Goal: Task Accomplishment & Management: Complete application form

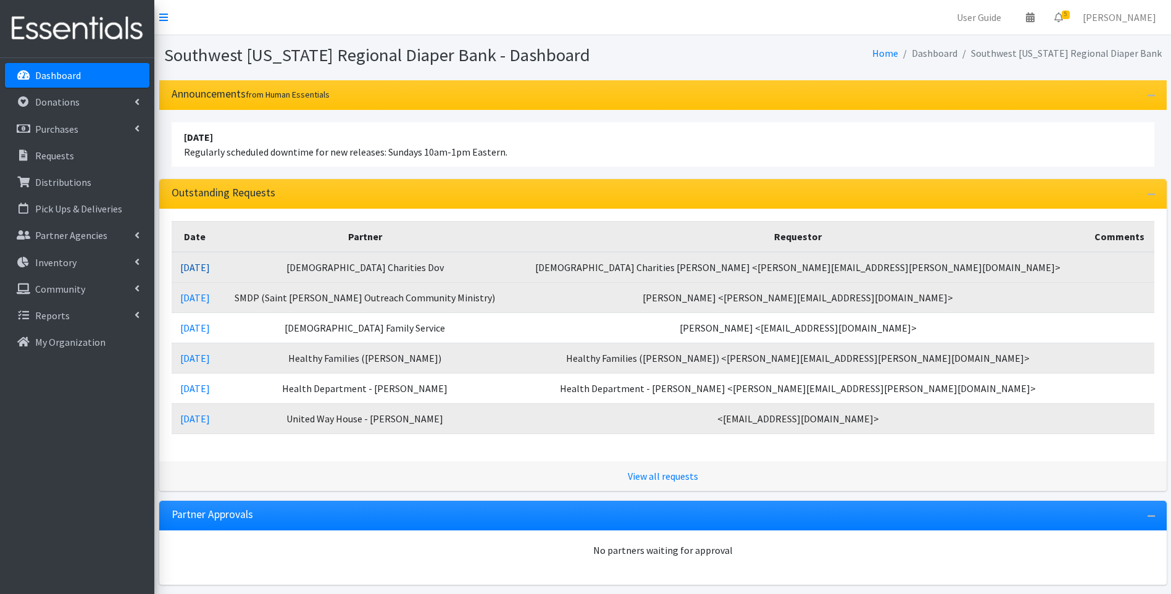
click at [210, 267] on link "09/03/2025" at bounding box center [195, 267] width 30 height 12
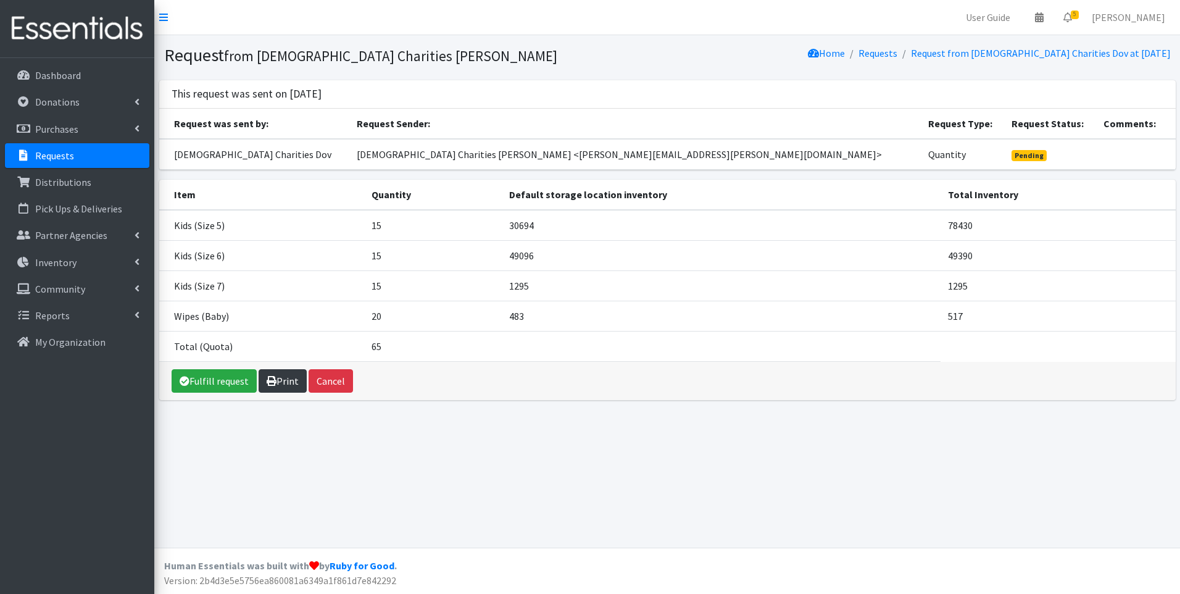
click at [283, 383] on link "Print" at bounding box center [283, 380] width 48 height 23
click at [71, 27] on img at bounding box center [77, 28] width 144 height 41
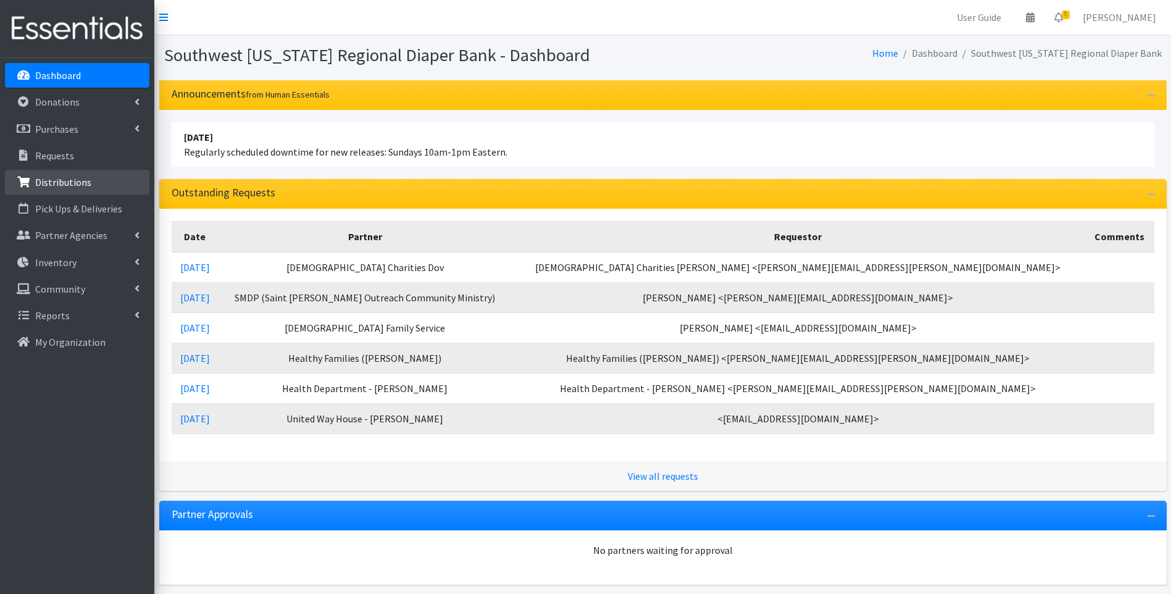
click at [106, 175] on link "Distributions" at bounding box center [77, 182] width 144 height 25
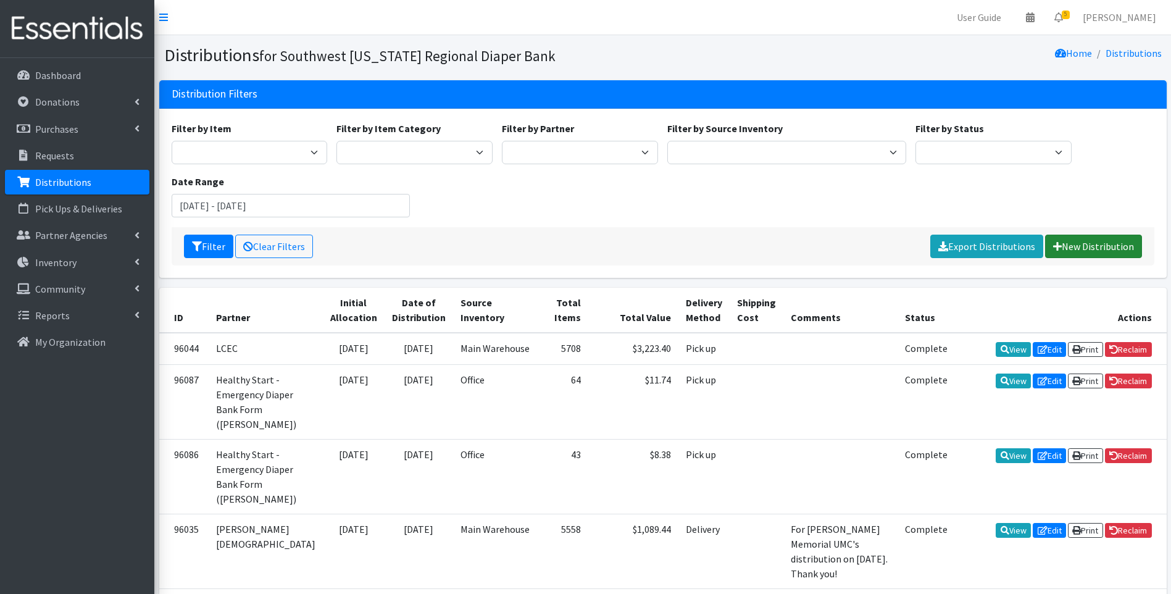
click at [1088, 248] on link "New Distribution" at bounding box center [1093, 246] width 97 height 23
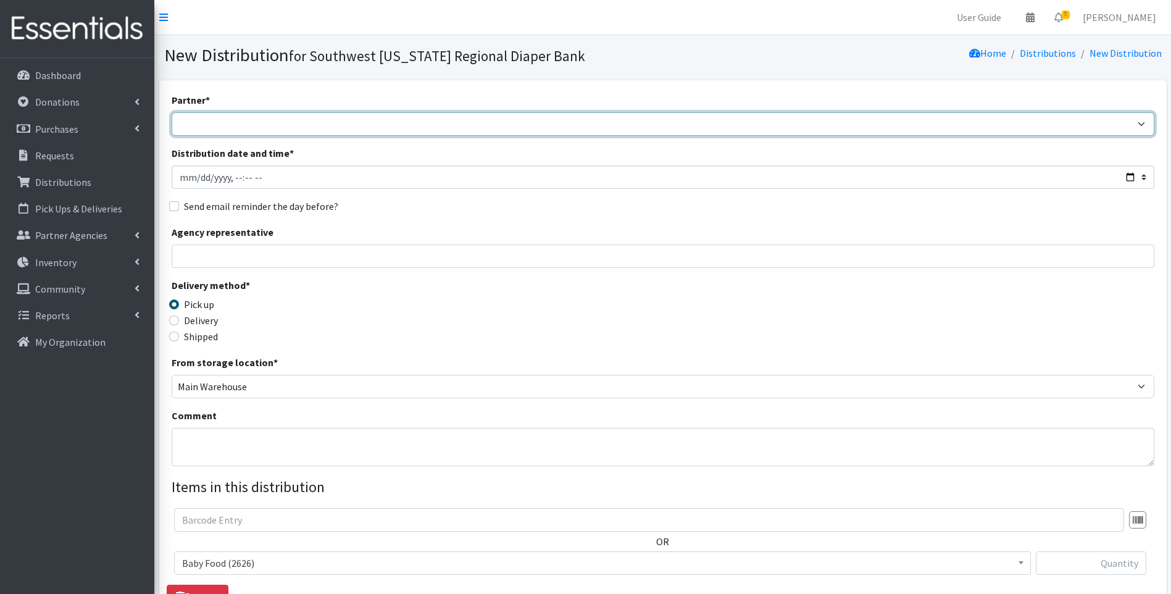
click at [293, 124] on select "ACT Abuse Counseling & Treatment Bayshore Fire Department [PERSON_NAME][GEOGRAP…" at bounding box center [663, 123] width 983 height 23
select select "4196"
click at [172, 112] on select "ACT Abuse Counseling & Treatment Bayshore Fire Department [PERSON_NAME][GEOGRAP…" at bounding box center [663, 123] width 983 height 23
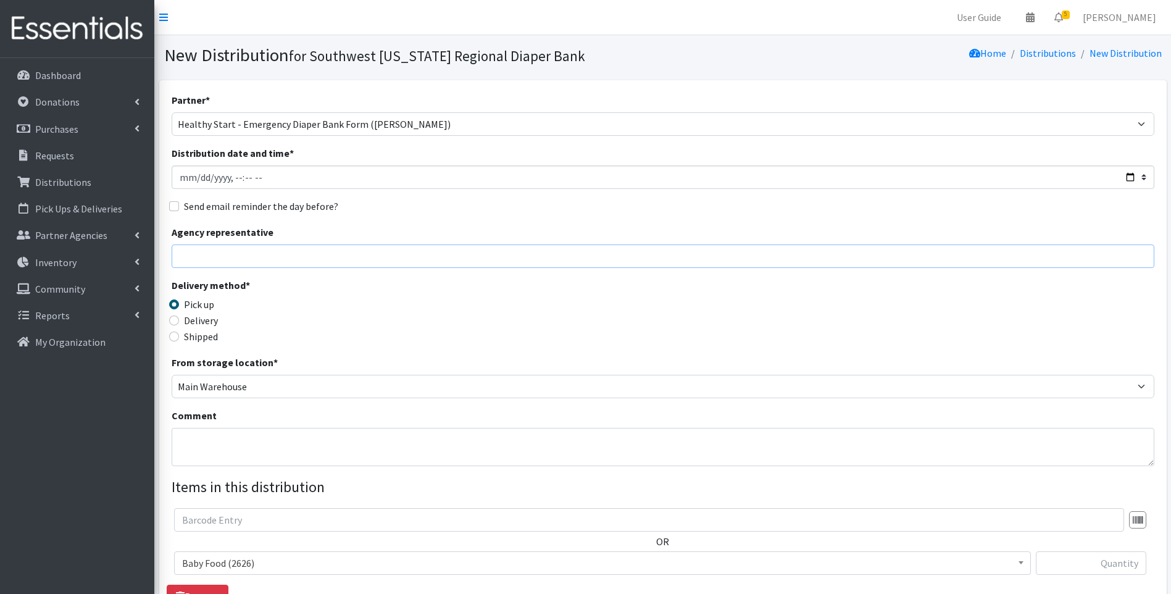
click at [285, 261] on input "Agency representative" at bounding box center [663, 255] width 983 height 23
type input "Viviana"
type input "63"
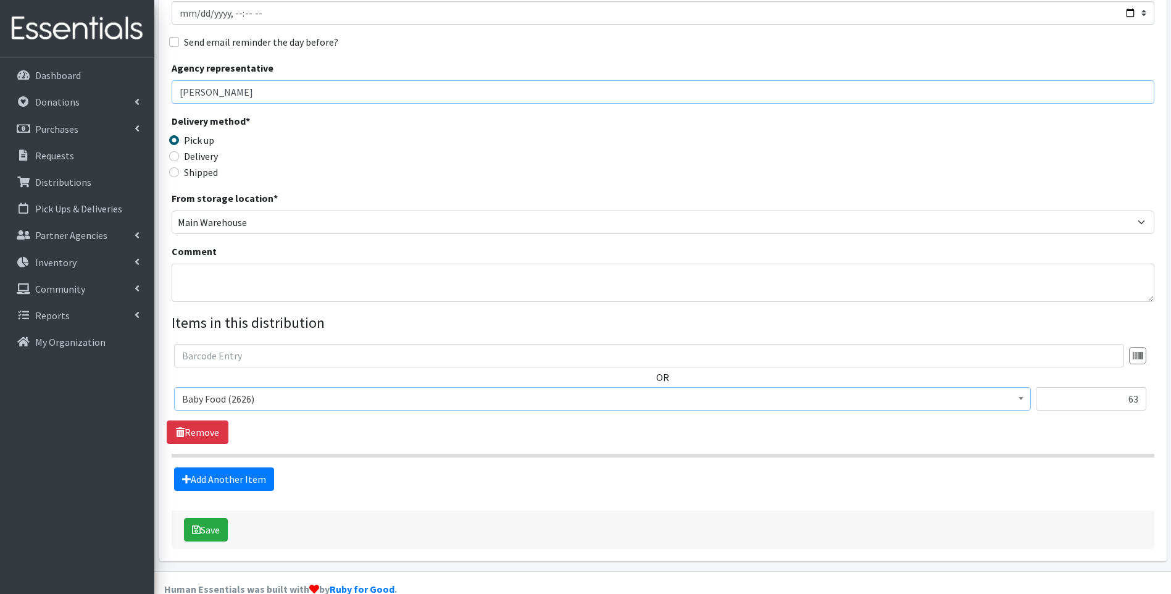
scroll to position [165, 0]
click at [291, 399] on span "Baby Food (2626)" at bounding box center [602, 398] width 841 height 17
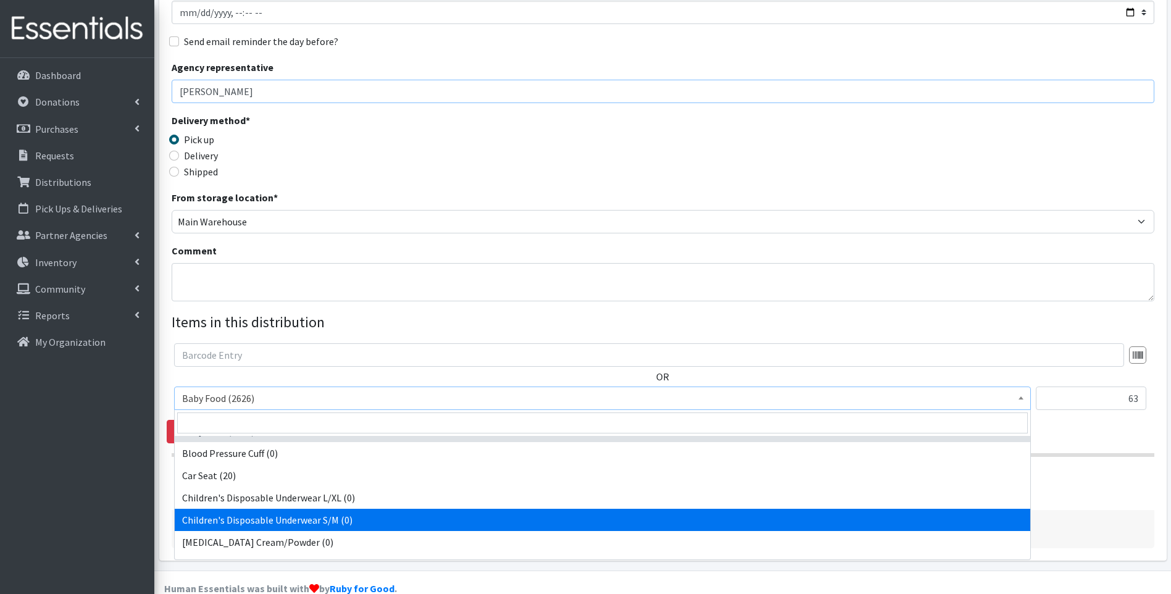
scroll to position [0, 0]
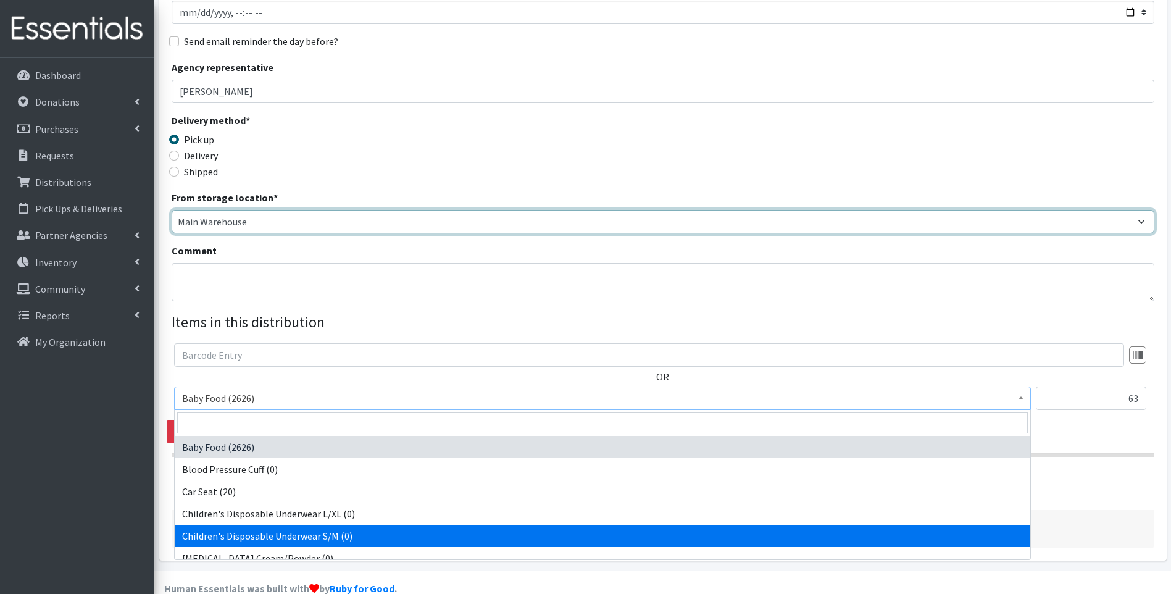
click at [344, 223] on select "Main Warehouse Office [GEOGRAPHIC_DATA] Warehouse [PERSON_NAME]" at bounding box center [663, 221] width 983 height 23
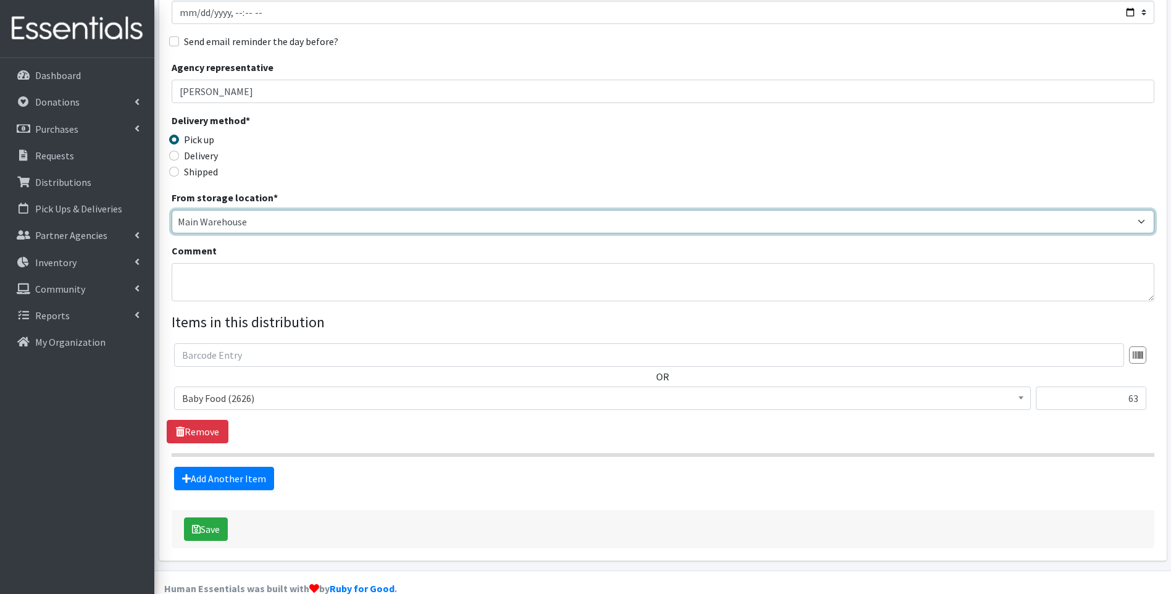
select select "335"
click at [172, 210] on select "Main Warehouse Office United Way Warehouse Winkler" at bounding box center [663, 221] width 983 height 23
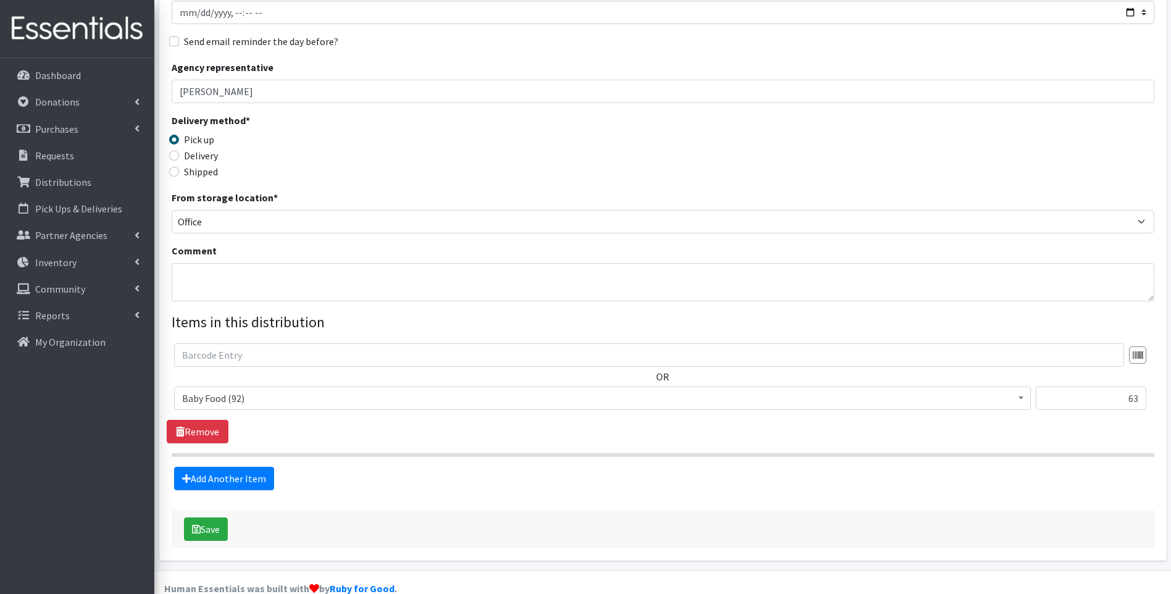
click at [338, 401] on span "Baby Food (92)" at bounding box center [602, 398] width 841 height 17
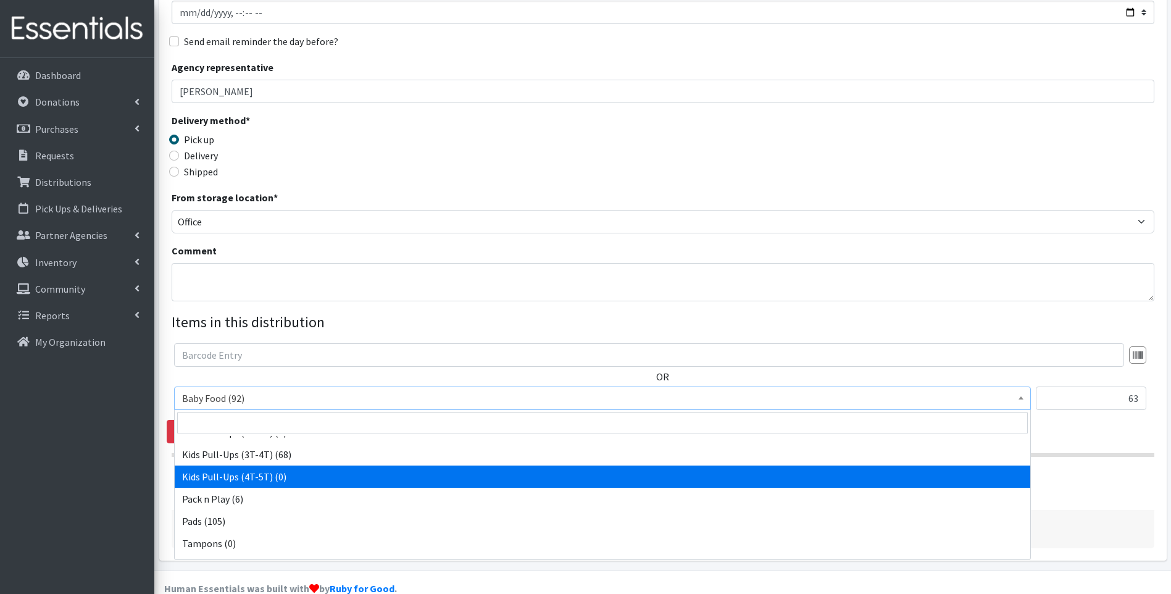
scroll to position [388, 0]
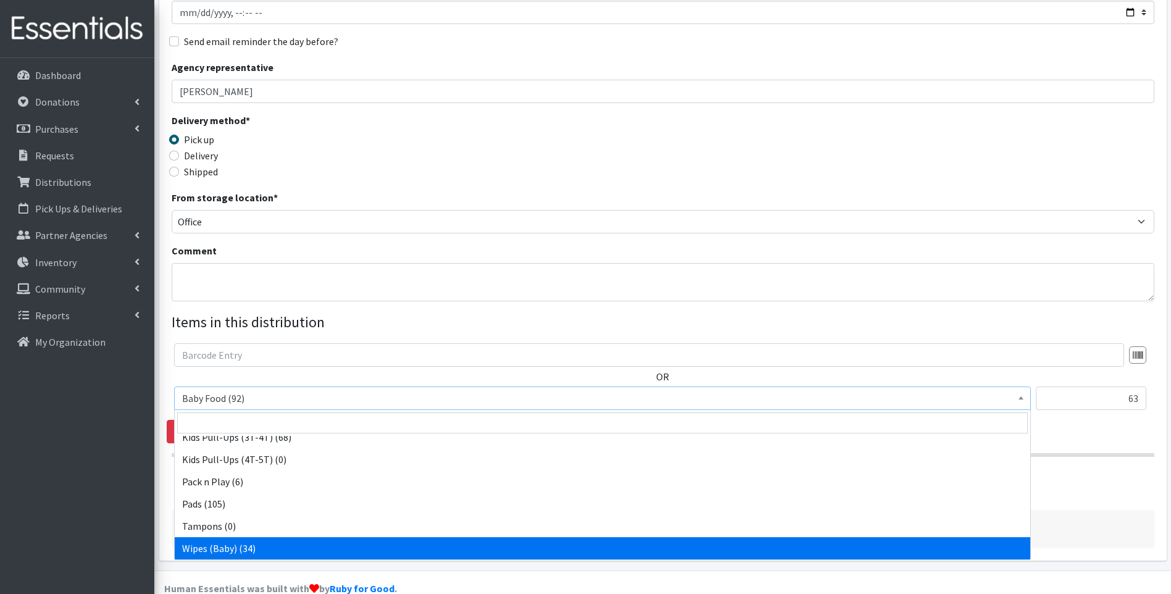
select select "10041"
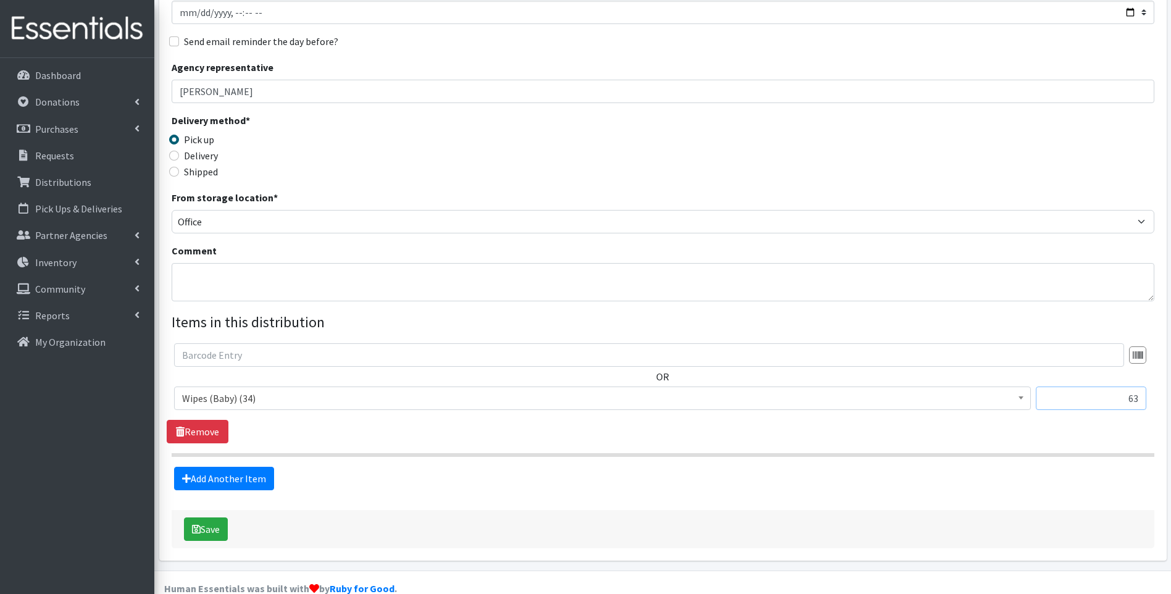
drag, startPoint x: 1121, startPoint y: 387, endPoint x: 1153, endPoint y: 383, distance: 31.8
click at [1153, 383] on div "OR Baby Food (92) Blood Pressure Cuff (431) Car Seat (1) Children's Disposable …" at bounding box center [663, 381] width 992 height 77
type input "2"
drag, startPoint x: 885, startPoint y: 152, endPoint x: 861, endPoint y: 171, distance: 30.8
click at [883, 152] on div "Delivery method * Pick up Delivery Shipped Shipping cost" at bounding box center [663, 151] width 983 height 77
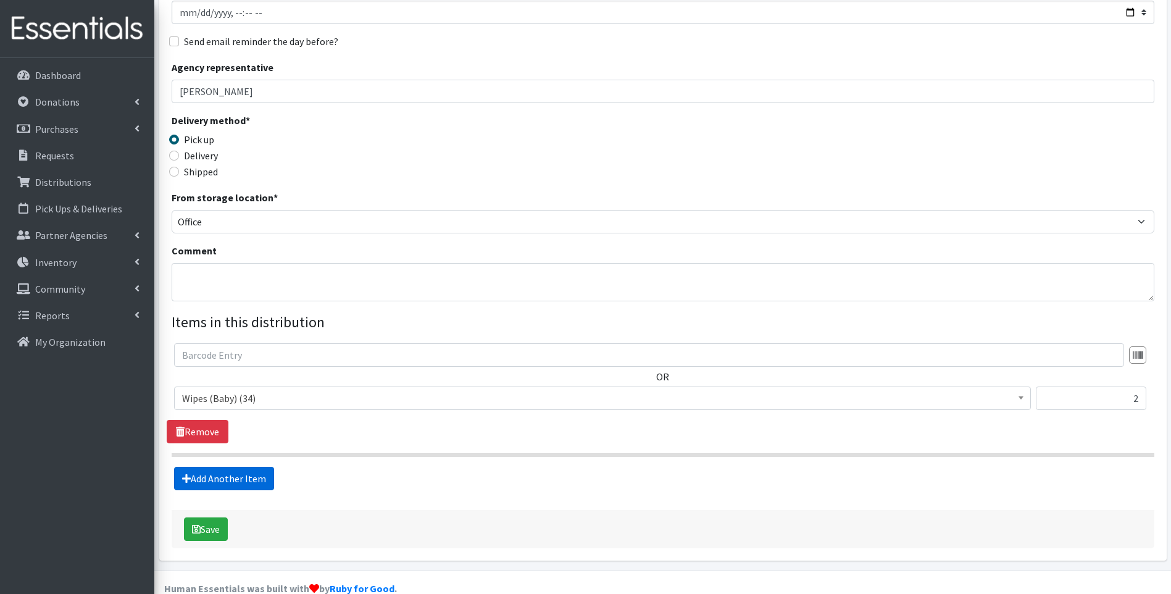
click at [207, 482] on link "Add Another Item" at bounding box center [224, 478] width 100 height 23
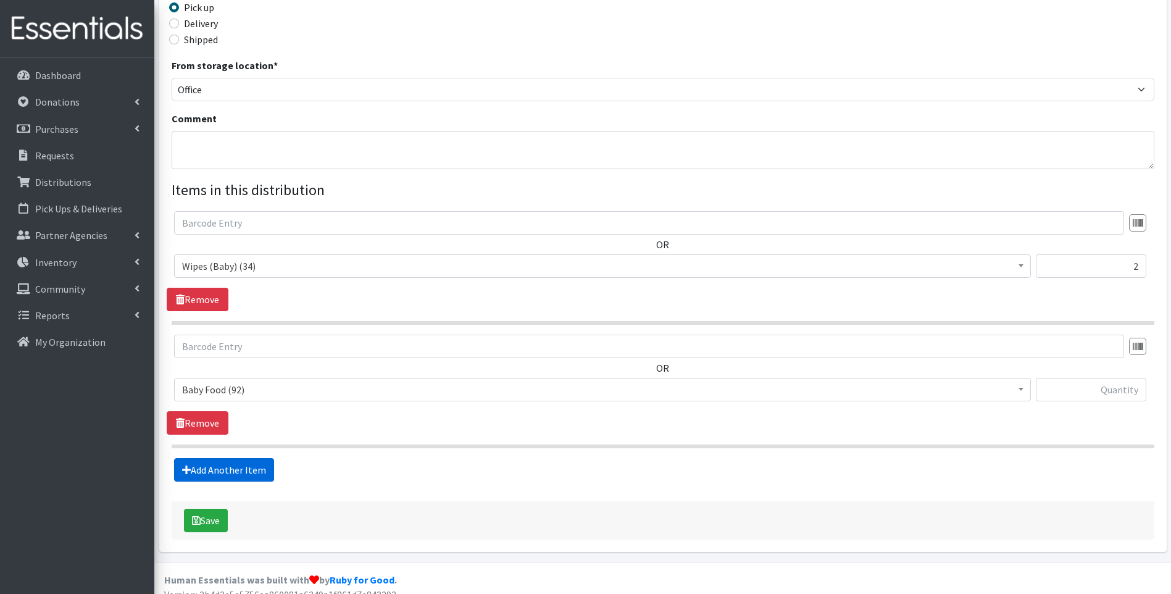
scroll to position [311, 0]
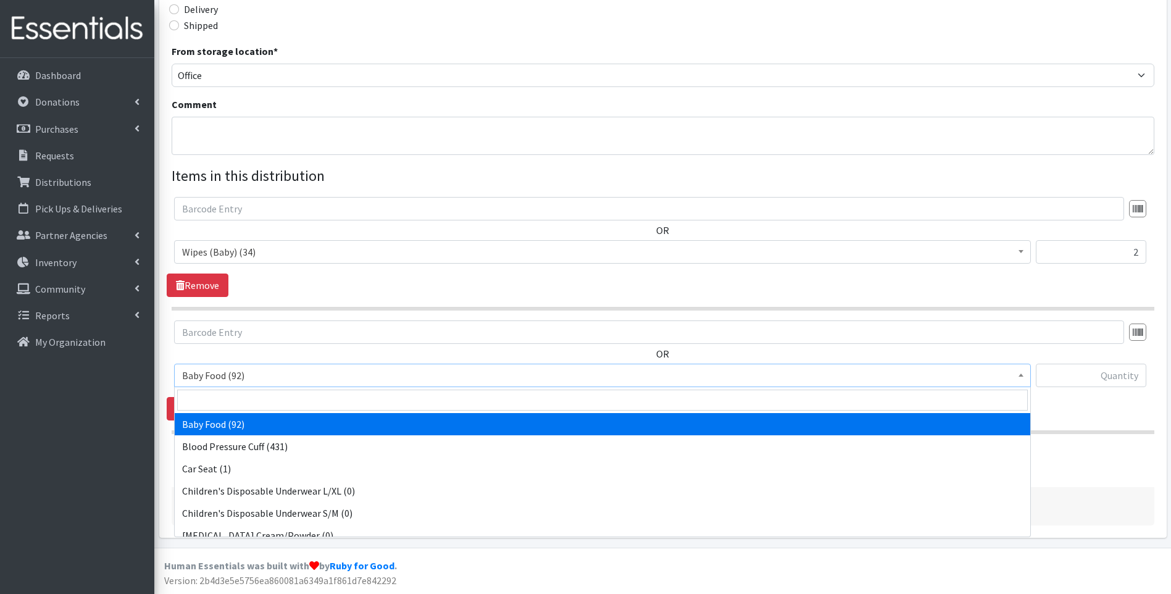
click at [257, 373] on span "Baby Food (92)" at bounding box center [602, 375] width 841 height 17
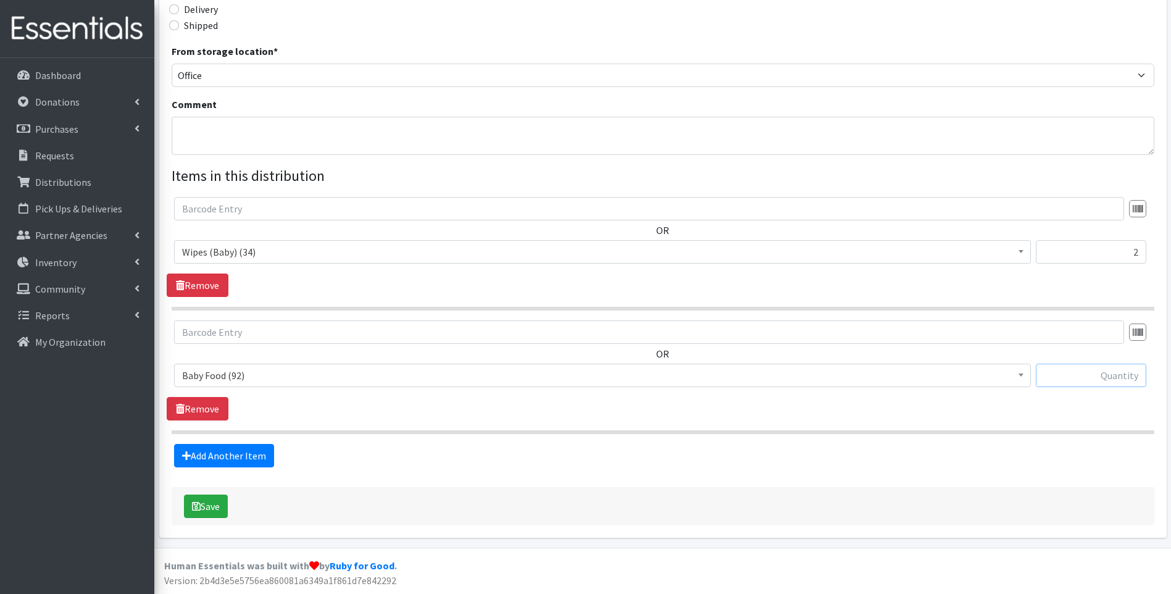
click at [1113, 377] on input "text" at bounding box center [1091, 375] width 110 height 23
type input "4"
drag, startPoint x: 749, startPoint y: 467, endPoint x: 464, endPoint y: 423, distance: 288.0
click at [727, 464] on form "Partner * ACT Abuse Counseling & Treatment Bayshore Fire Department Bonita Spri…" at bounding box center [663, 153] width 983 height 744
click at [265, 456] on link "Add Another Item" at bounding box center [224, 455] width 100 height 23
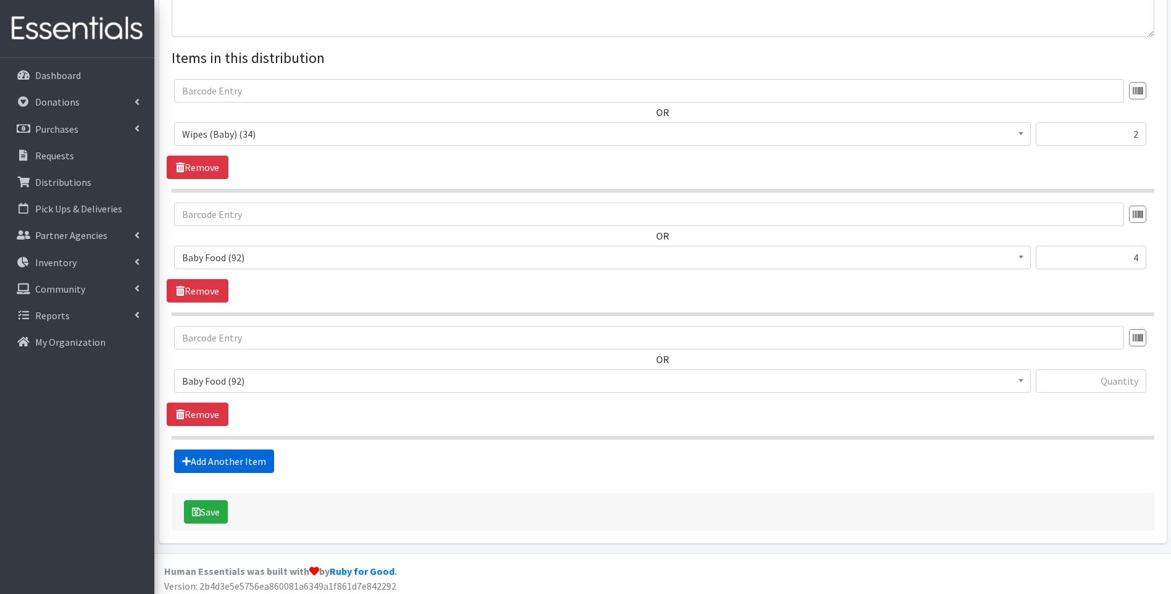
scroll to position [435, 0]
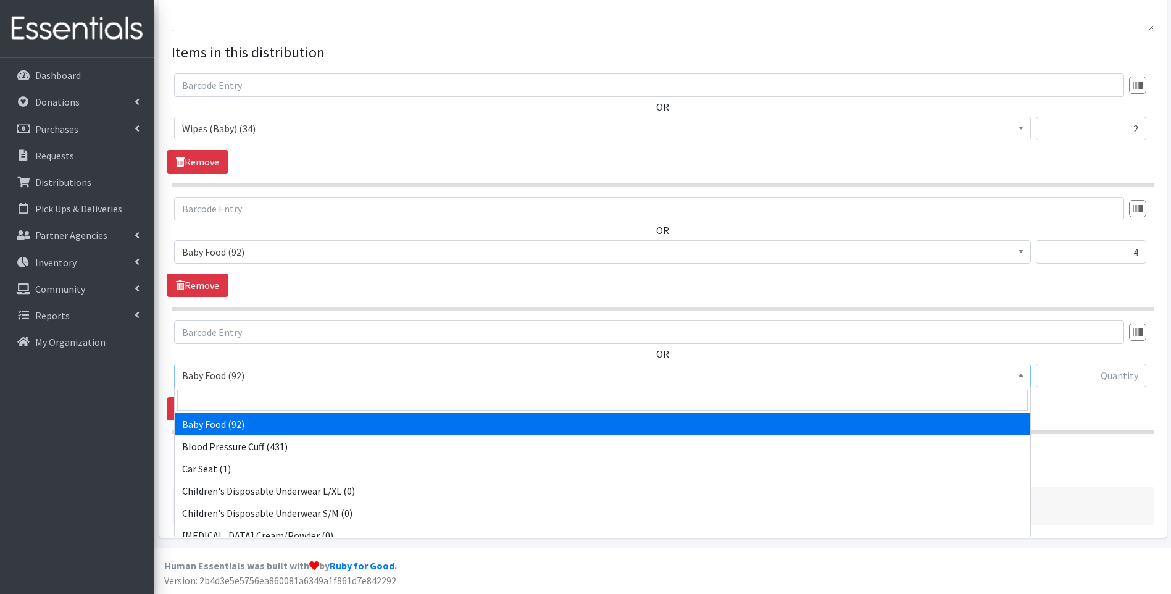
click at [352, 376] on span "Baby Food (92)" at bounding box center [602, 375] width 841 height 17
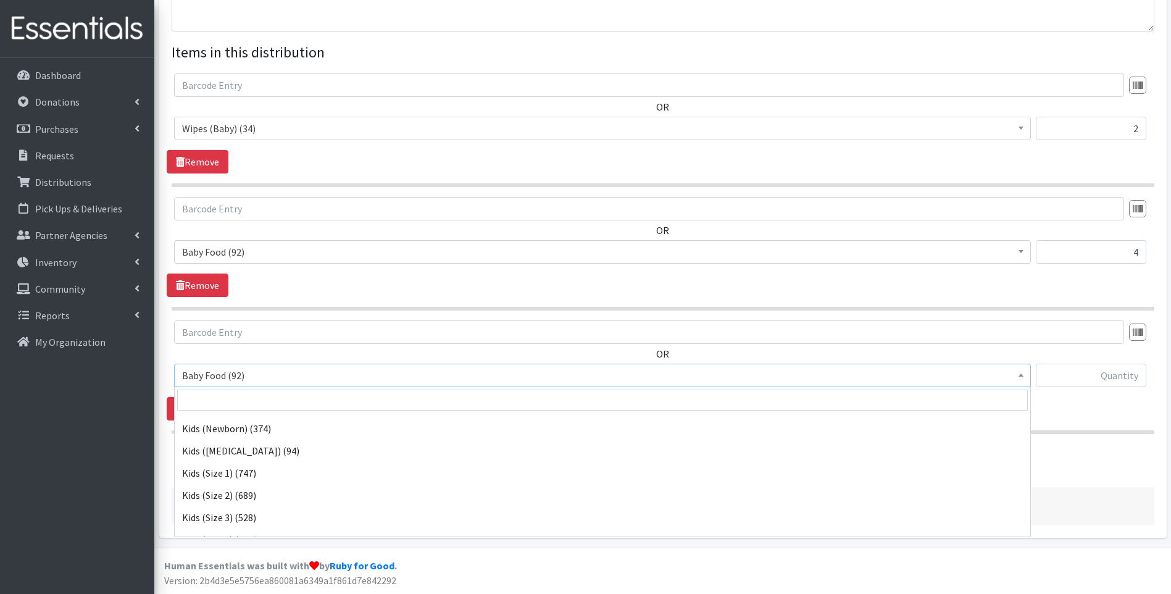
scroll to position [206, 0]
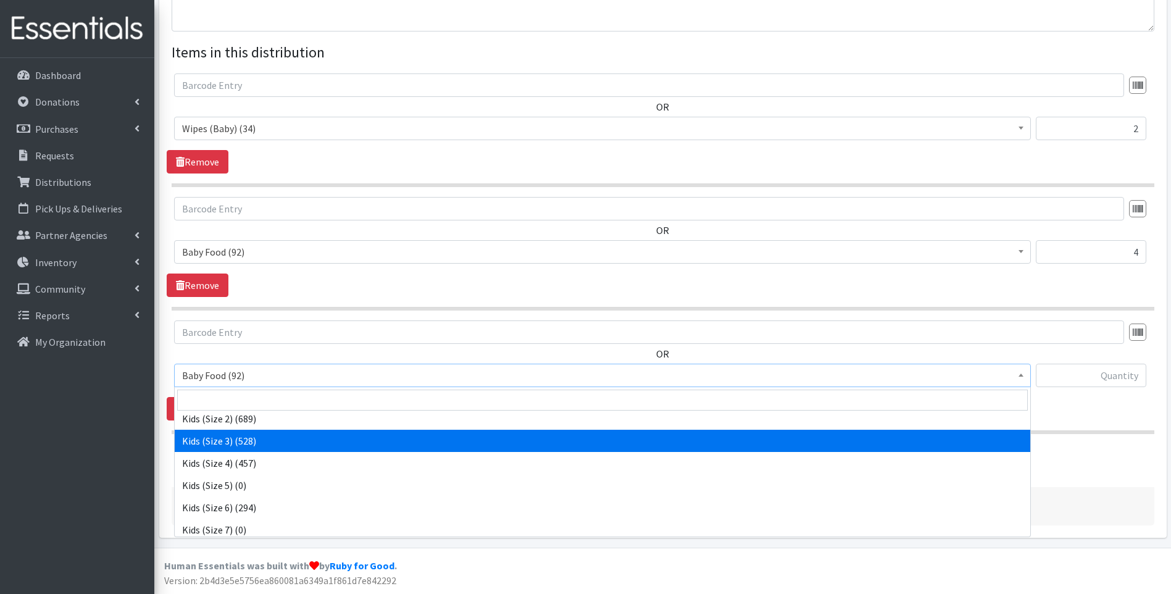
select select "10061"
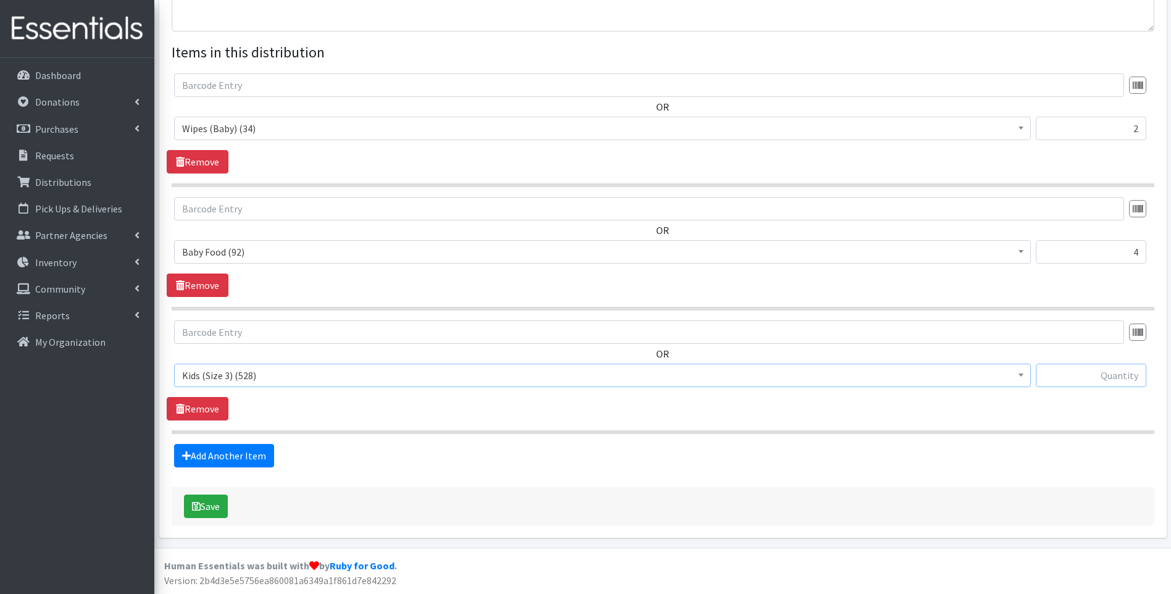
click at [1098, 376] on input "text" at bounding box center [1091, 375] width 110 height 23
type input "72"
click at [228, 453] on link "Add Another Item" at bounding box center [224, 455] width 100 height 23
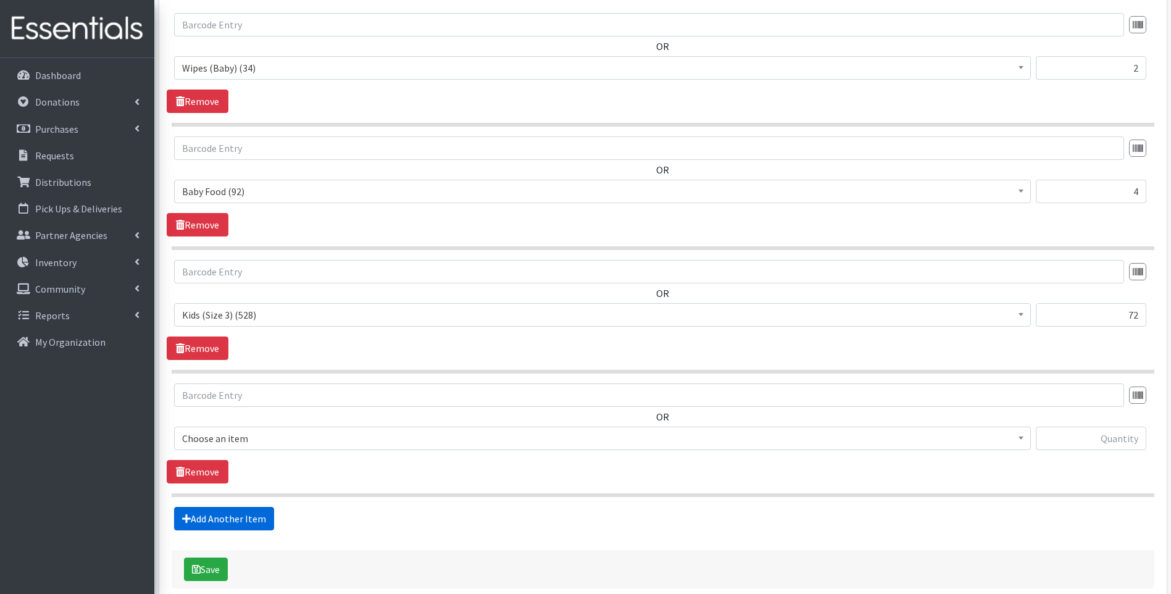
scroll to position [558, 0]
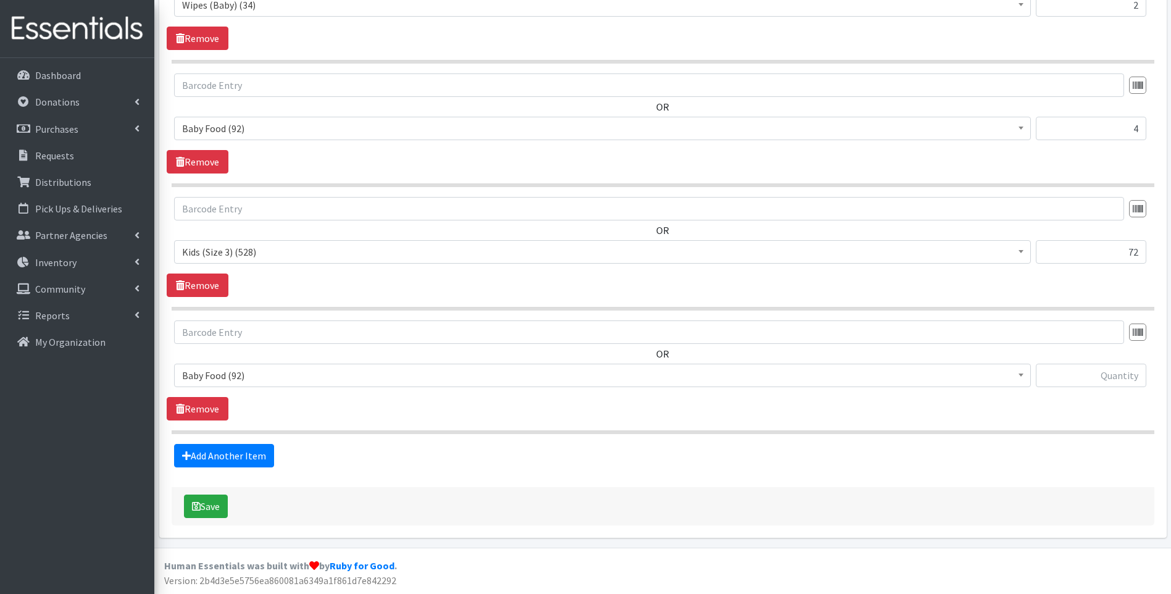
click at [320, 374] on span "Baby Food (92)" at bounding box center [602, 375] width 841 height 17
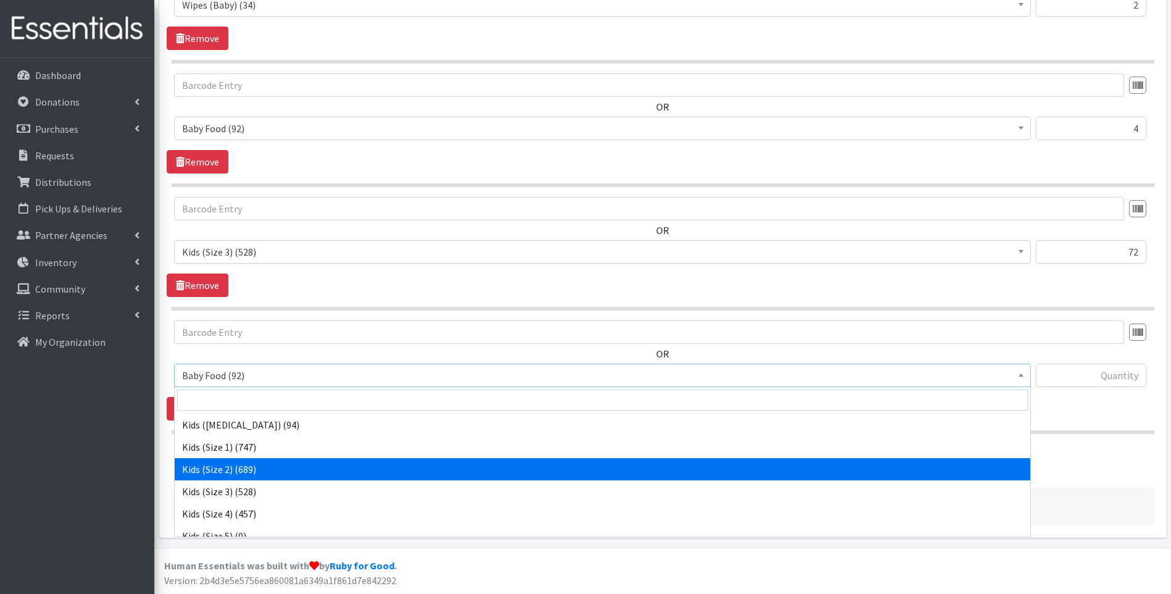
scroll to position [165, 0]
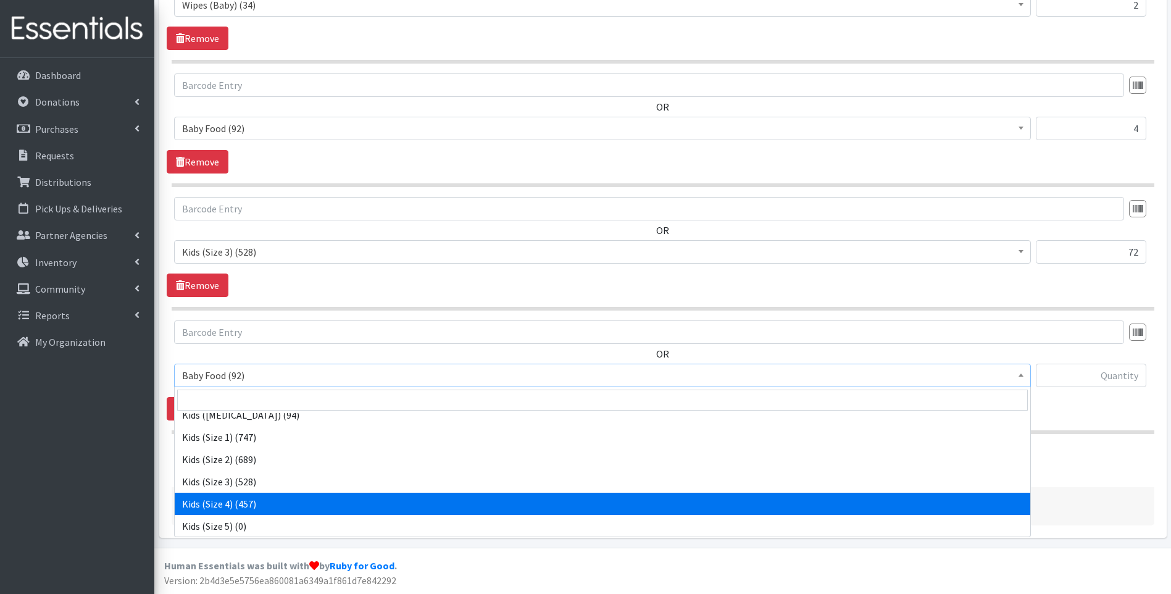
select select "10078"
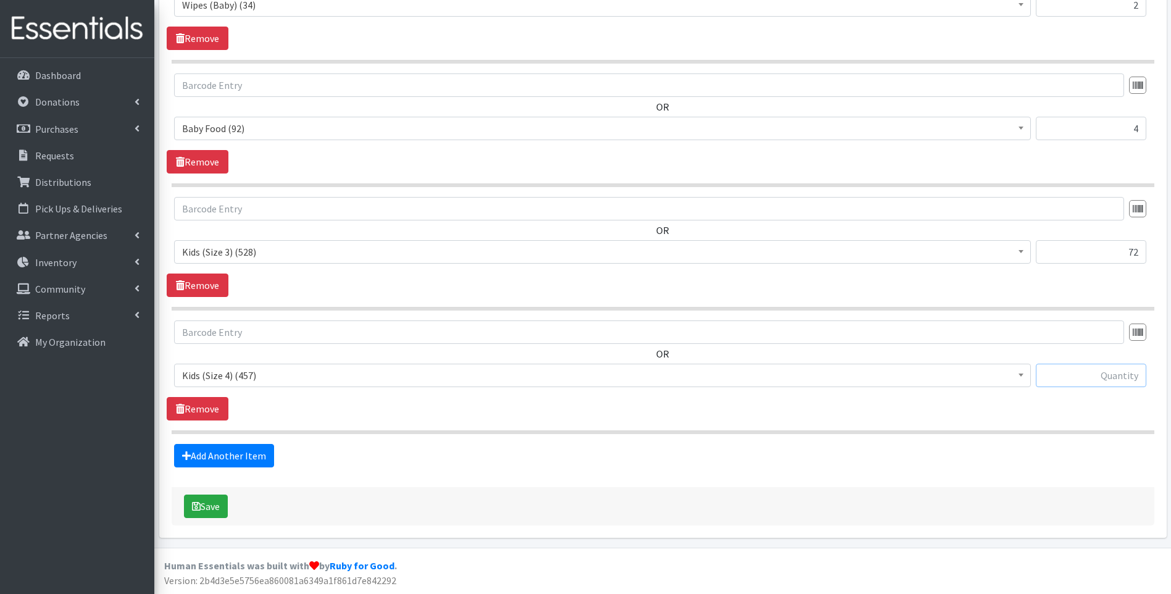
click at [1123, 371] on input "text" at bounding box center [1091, 375] width 110 height 23
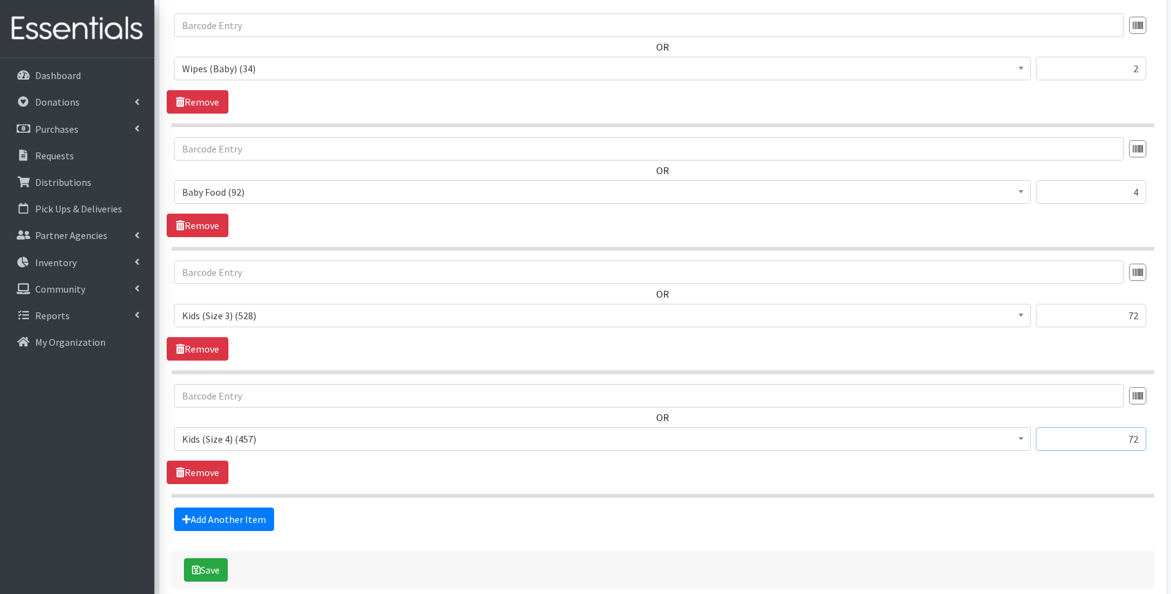
scroll to position [558, 0]
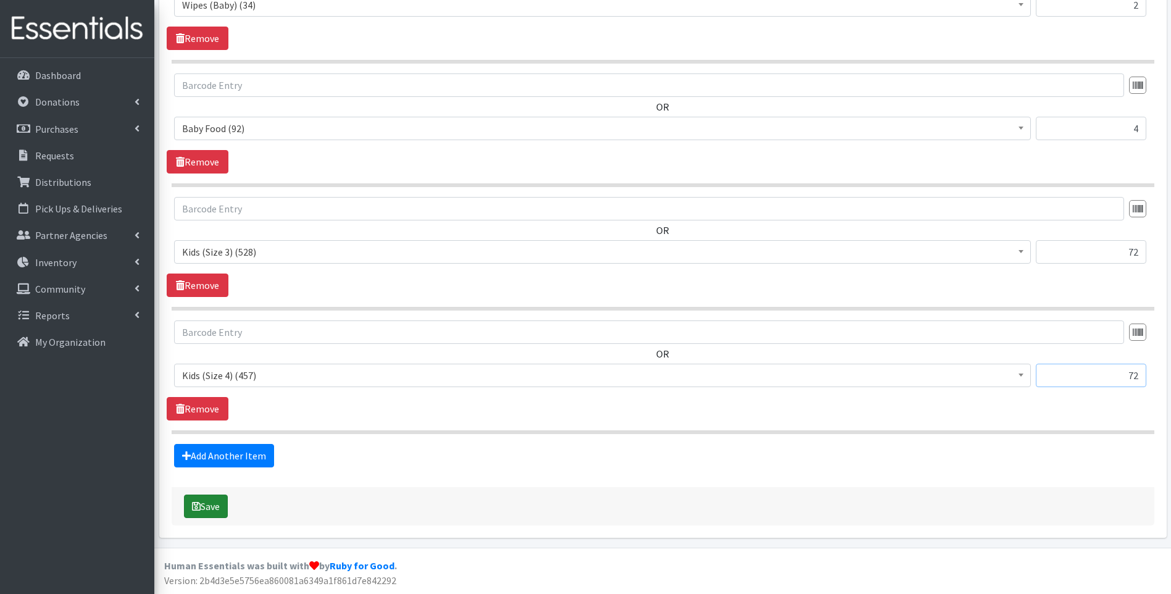
type input "72"
click at [196, 507] on icon "submit" at bounding box center [196, 506] width 9 height 10
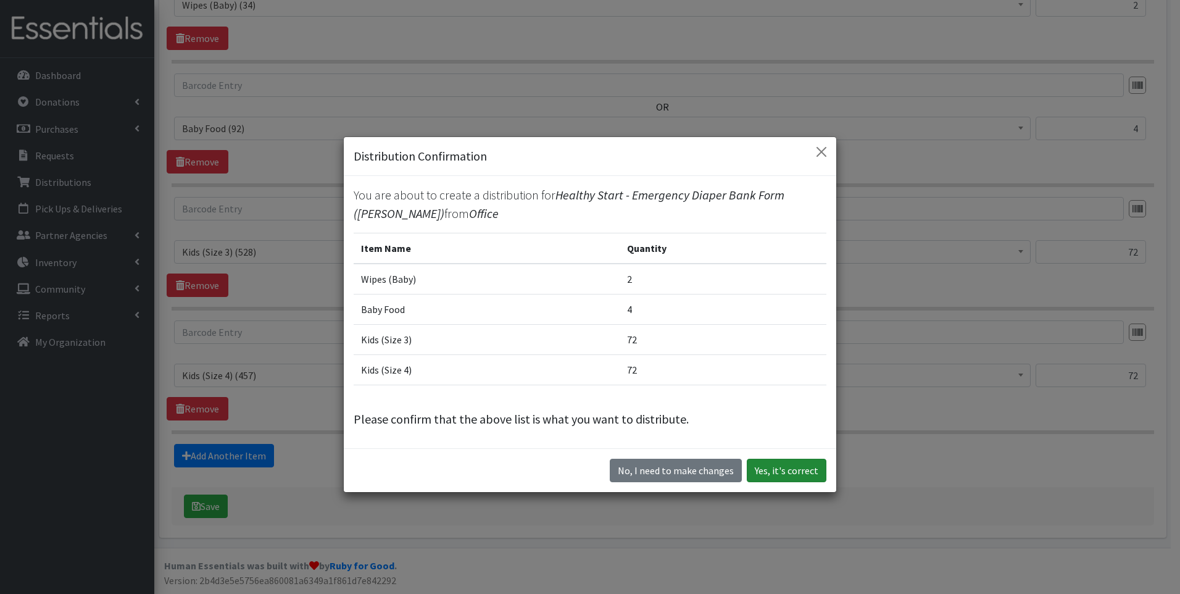
click at [762, 472] on button "Yes, it's correct" at bounding box center [787, 470] width 80 height 23
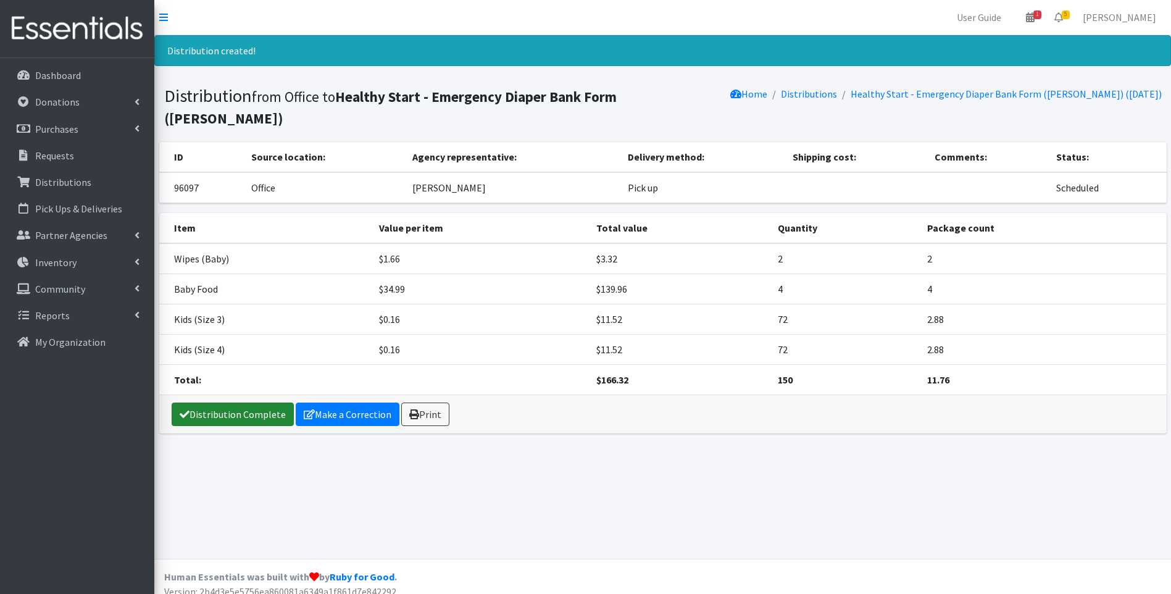
click at [225, 402] on link "Distribution Complete" at bounding box center [233, 413] width 122 height 23
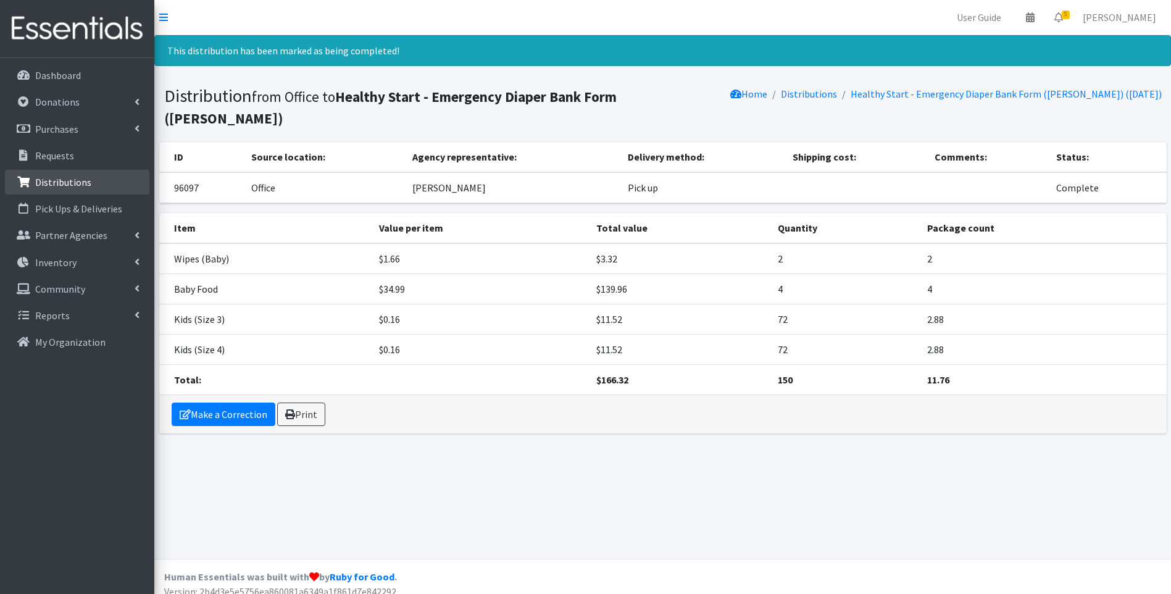
click at [86, 188] on link "Distributions" at bounding box center [77, 182] width 144 height 25
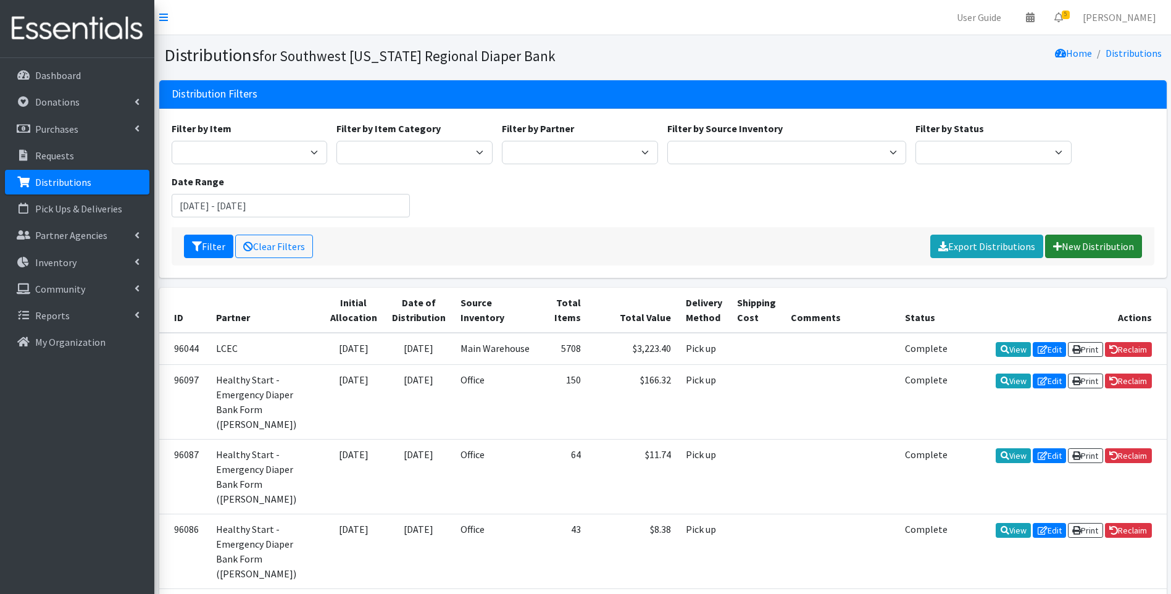
click at [1097, 247] on link "New Distribution" at bounding box center [1093, 246] width 97 height 23
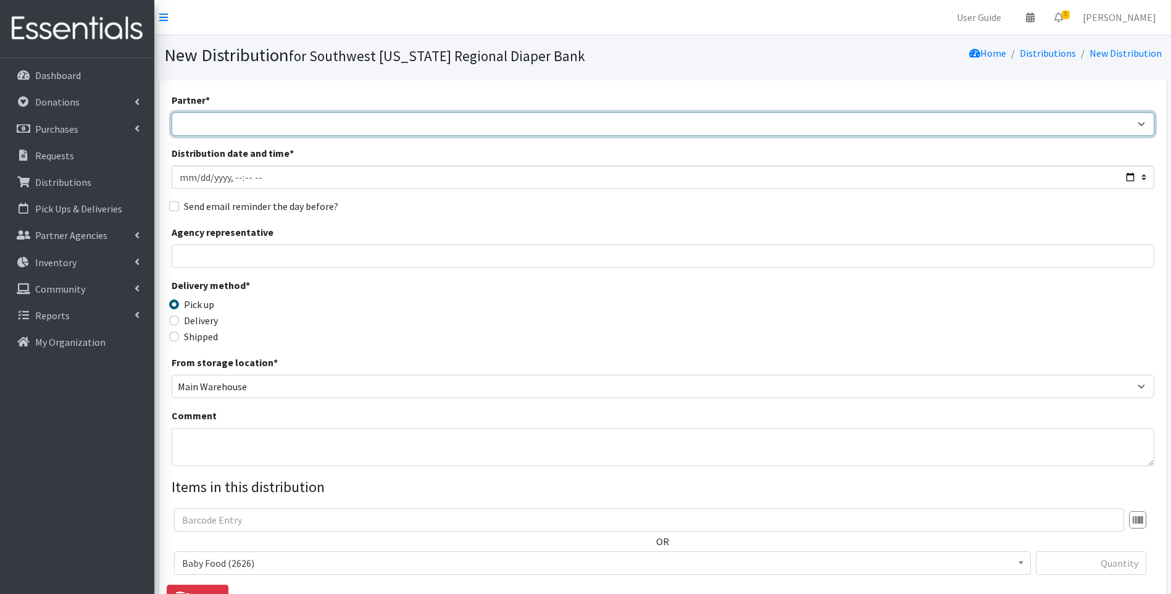
click at [384, 121] on select "ACT Abuse Counseling & Treatment Bayshore Fire Department Bonita Springs Assist…" at bounding box center [663, 123] width 983 height 23
select select "4196"
click at [172, 112] on select "ACT Abuse Counseling & Treatment Bayshore Fire Department [PERSON_NAME][GEOGRAP…" at bounding box center [663, 123] width 983 height 23
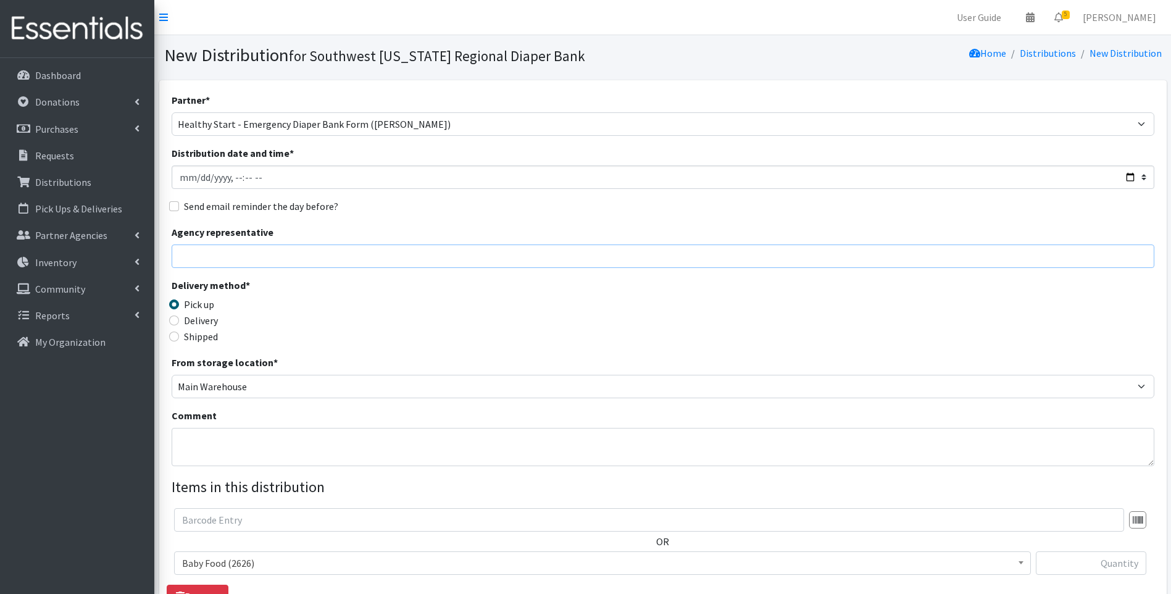
click at [221, 265] on input "Agency representative" at bounding box center [663, 255] width 983 height 23
type input "Viviana"
type input "2"
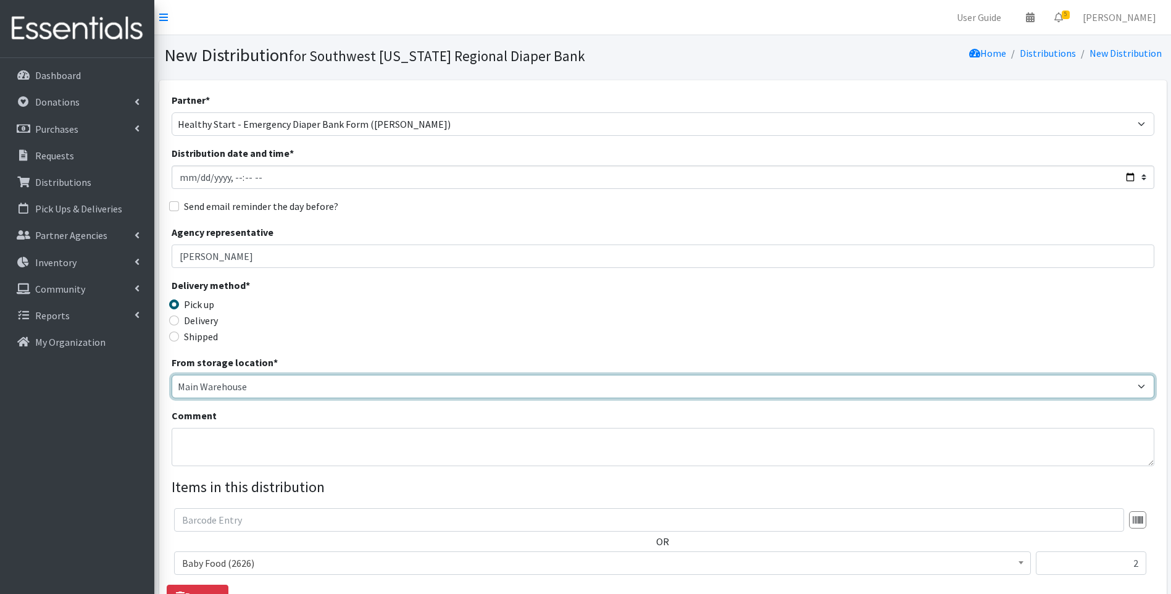
click at [246, 387] on select "Main Warehouse Office United Way Warehouse Winkler" at bounding box center [663, 386] width 983 height 23
select select "335"
click at [172, 375] on select "Main Warehouse Office United Way Warehouse Winkler" at bounding box center [663, 386] width 983 height 23
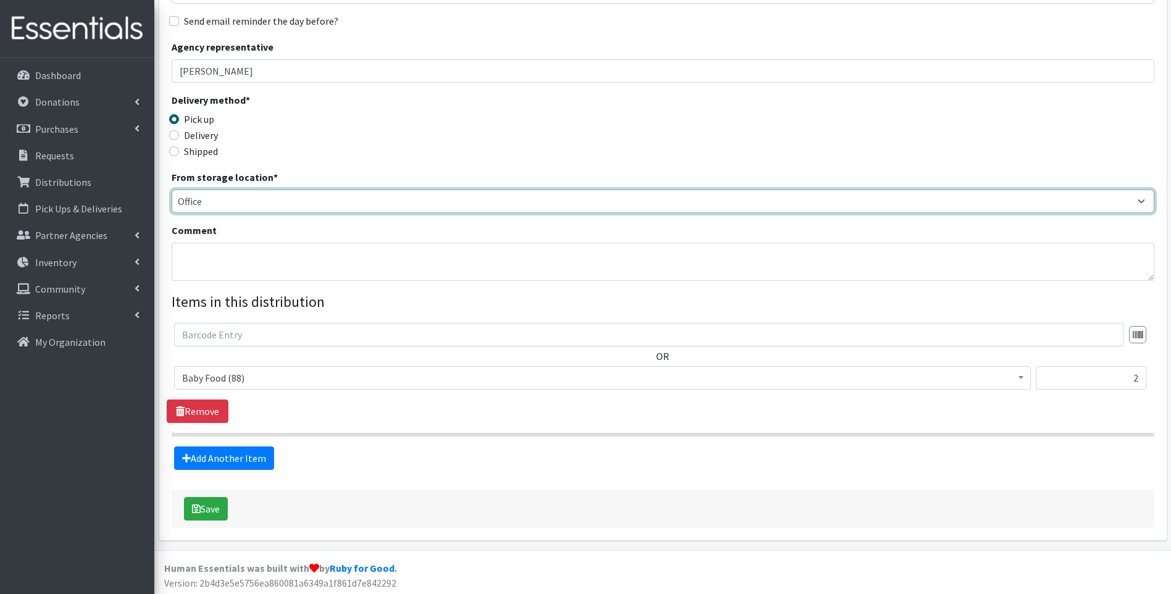
scroll to position [188, 0]
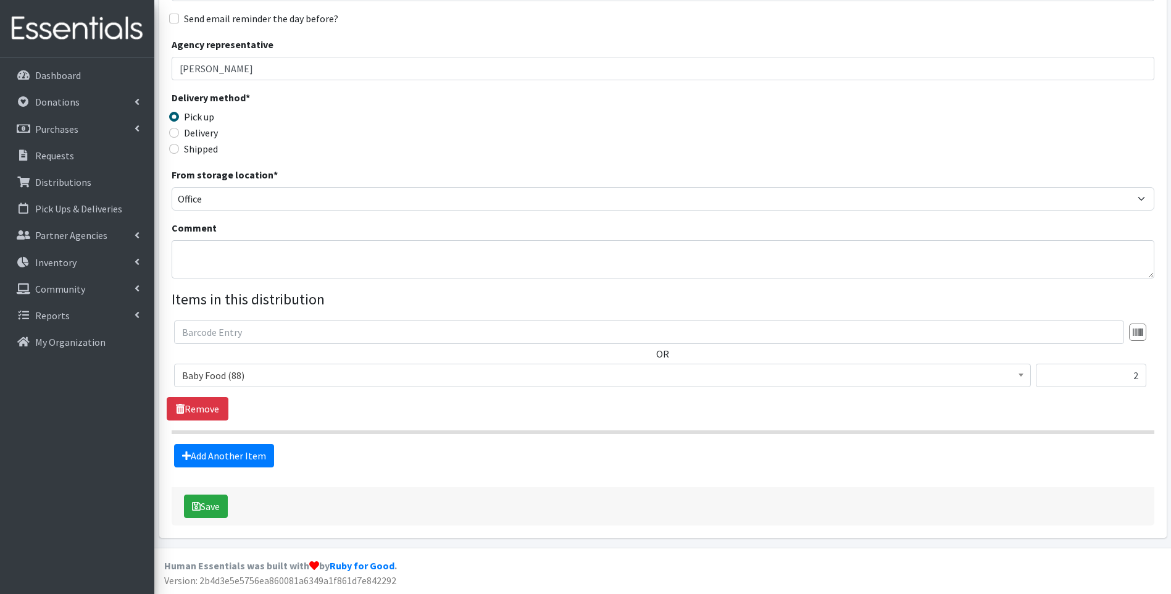
click at [308, 377] on span "Baby Food (88)" at bounding box center [602, 375] width 841 height 17
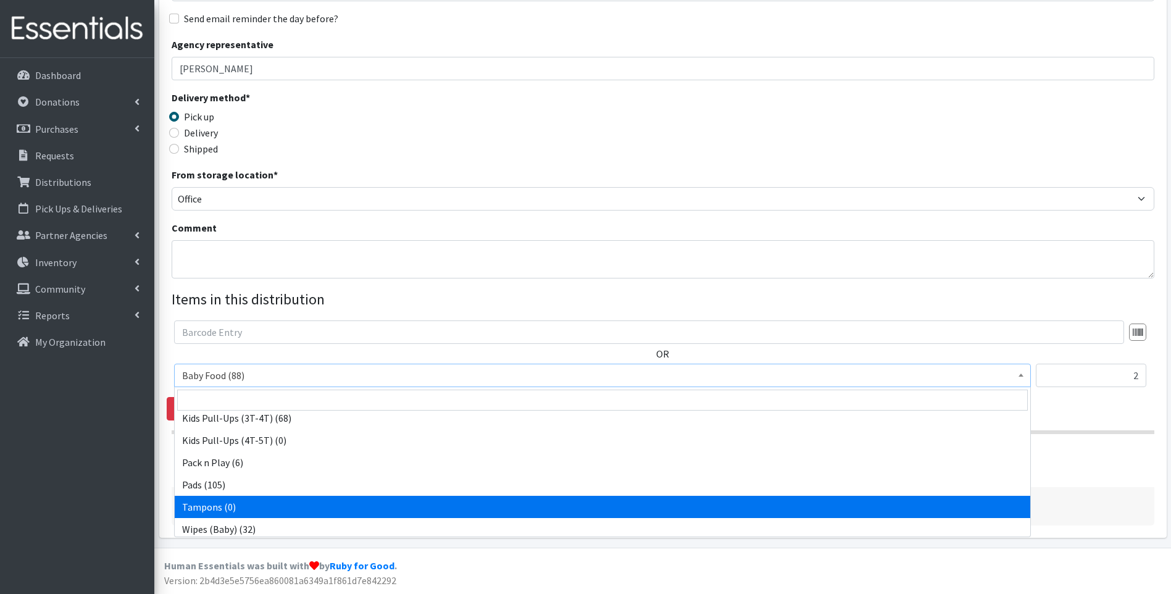
scroll to position [388, 0]
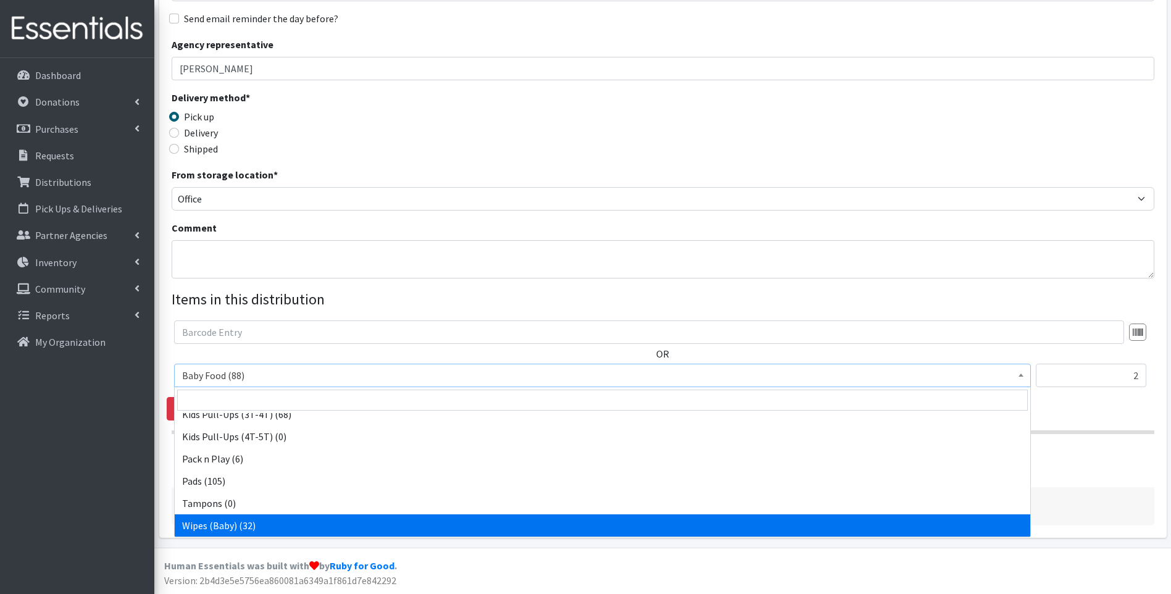
select select "10041"
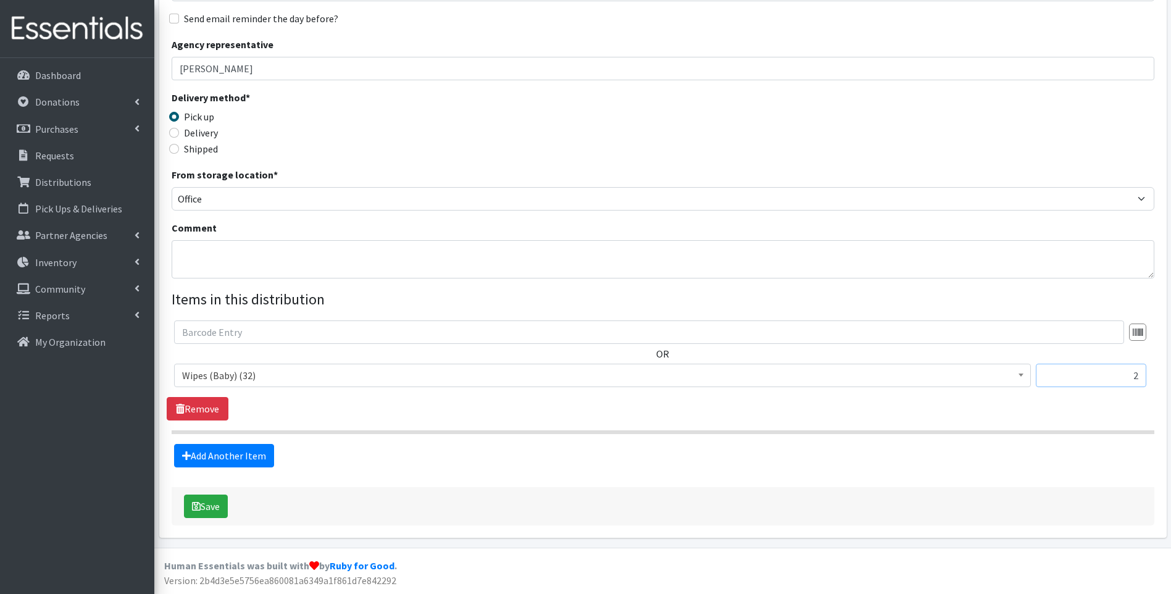
drag, startPoint x: 1132, startPoint y: 378, endPoint x: 1156, endPoint y: 372, distance: 24.7
click at [1156, 372] on div "OR Baby Food (88) Blood Pressure Cuff (431) Car Seat (1) Children's Disposable …" at bounding box center [663, 358] width 992 height 77
type input "1"
click at [931, 126] on div "Delivery method * Pick up Delivery Shipped Shipping cost" at bounding box center [663, 128] width 983 height 77
click at [248, 452] on link "Add Another Item" at bounding box center [224, 455] width 100 height 23
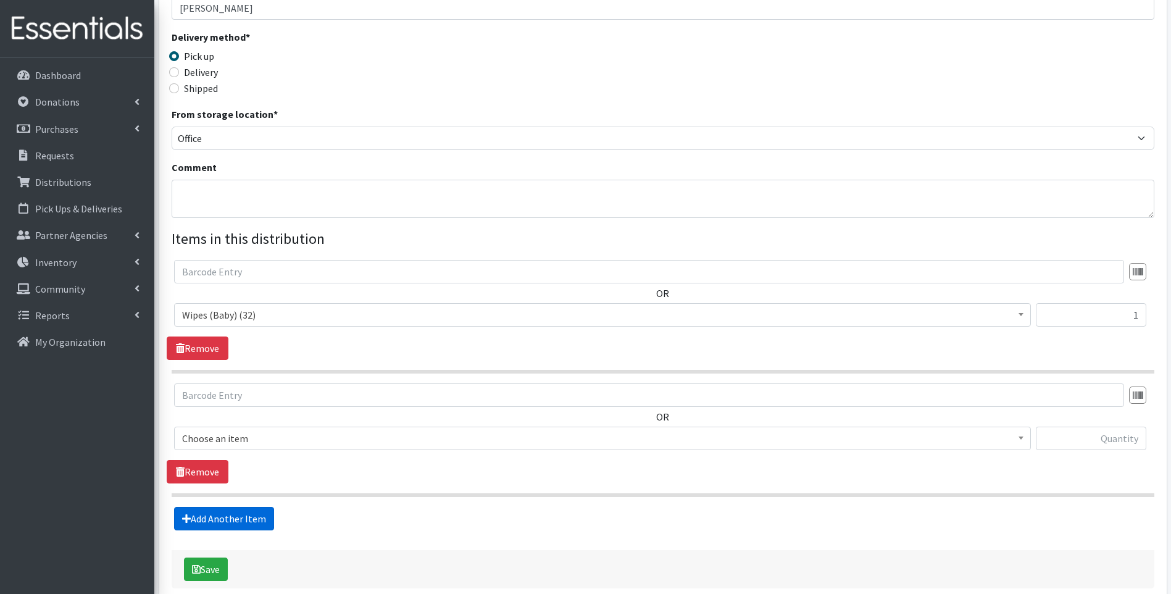
scroll to position [311, 0]
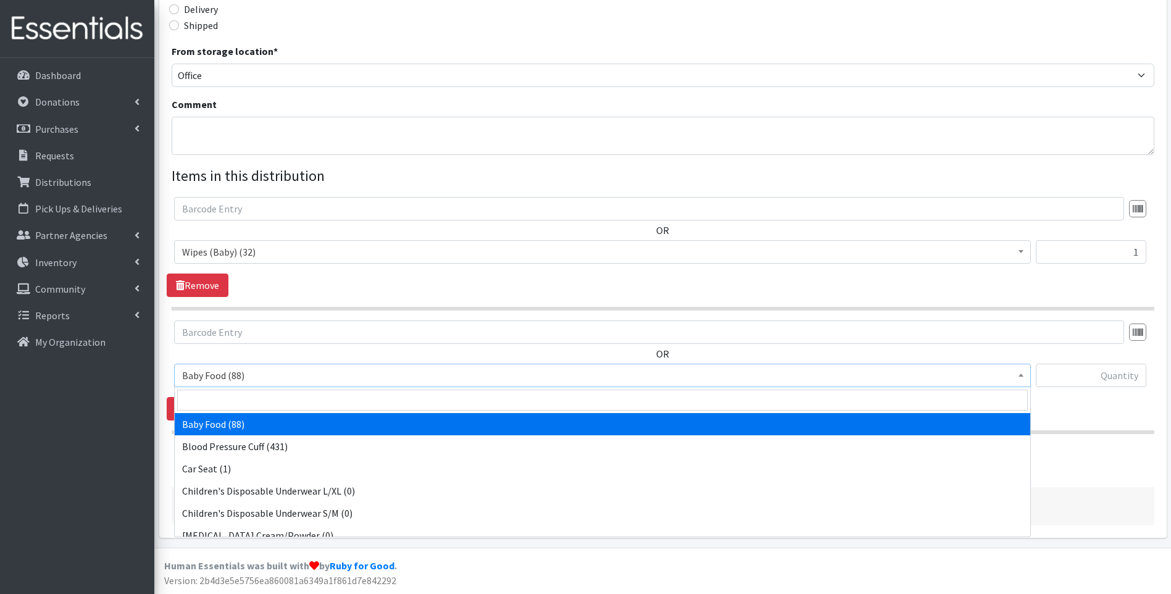
click at [288, 371] on span "Baby Food (88)" at bounding box center [602, 375] width 841 height 17
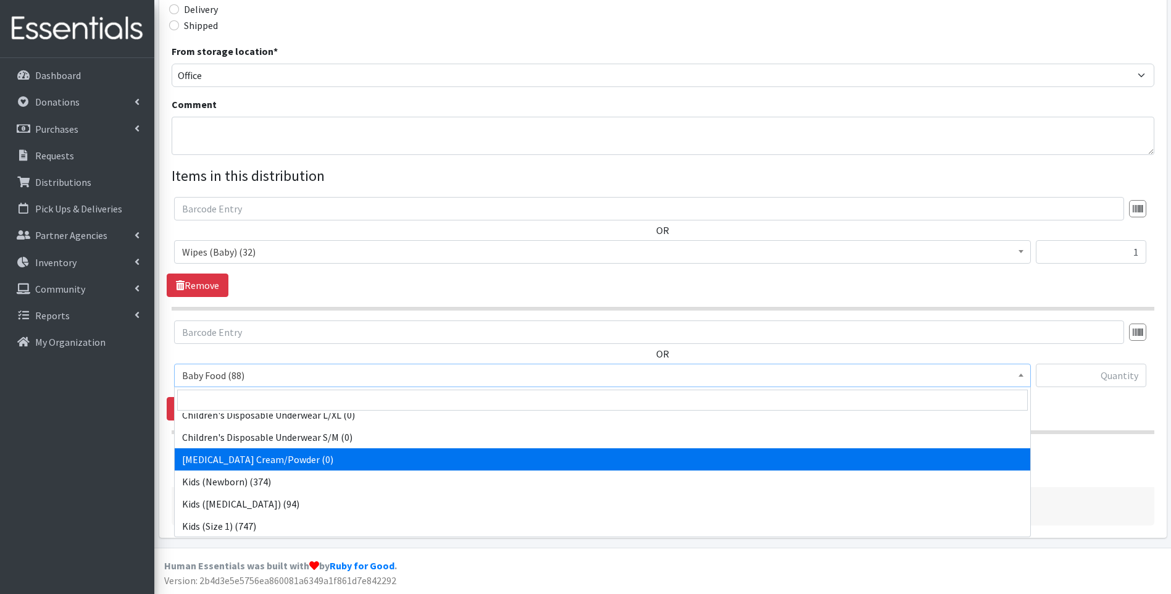
scroll to position [165, 0]
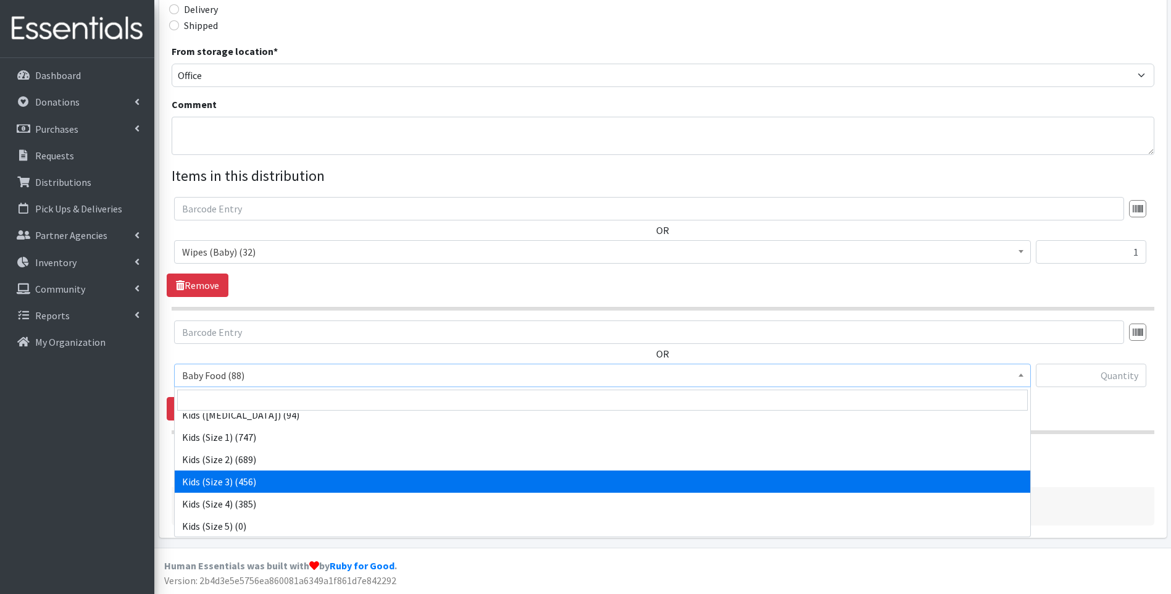
select select "10061"
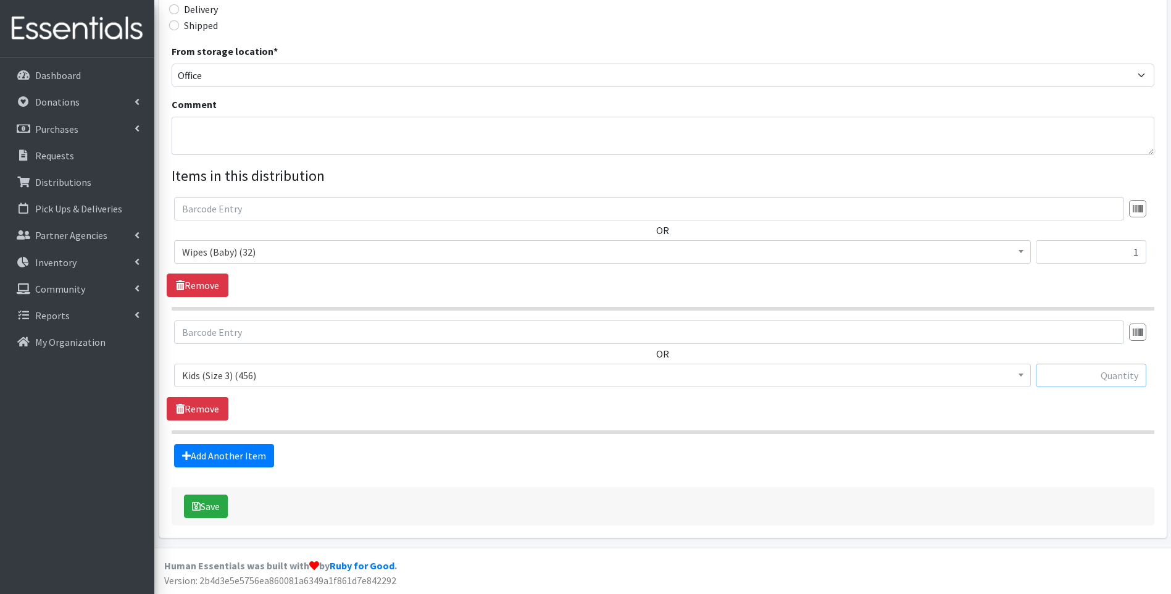
click at [1112, 367] on input "text" at bounding box center [1091, 375] width 110 height 23
type input "72"
click at [198, 501] on icon "submit" at bounding box center [196, 506] width 9 height 10
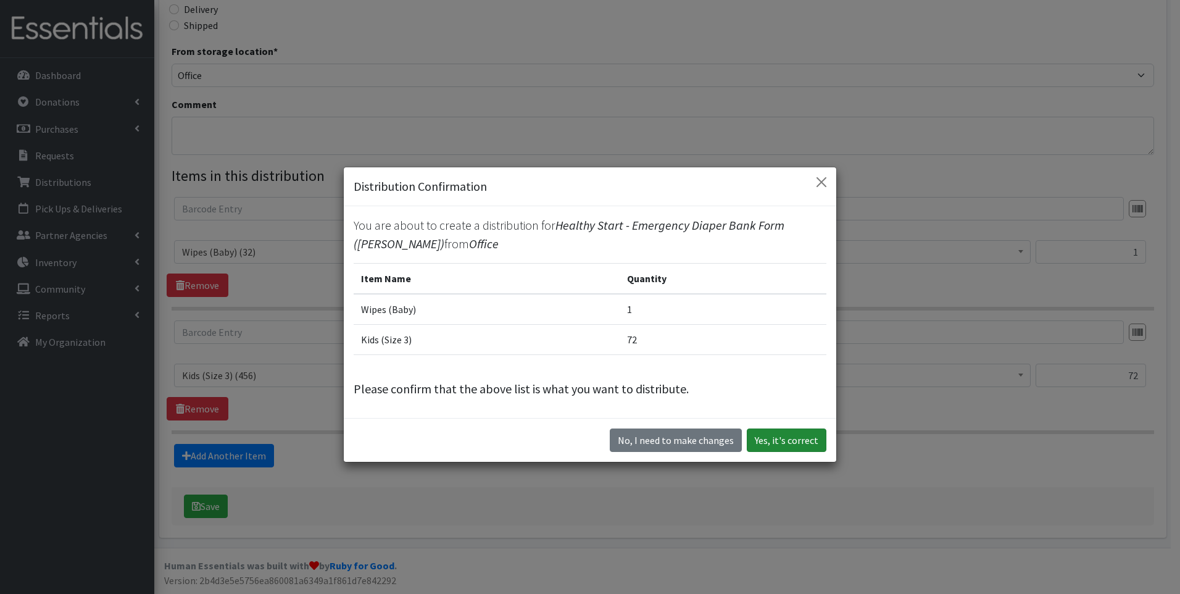
click at [809, 442] on button "Yes, it's correct" at bounding box center [787, 439] width 80 height 23
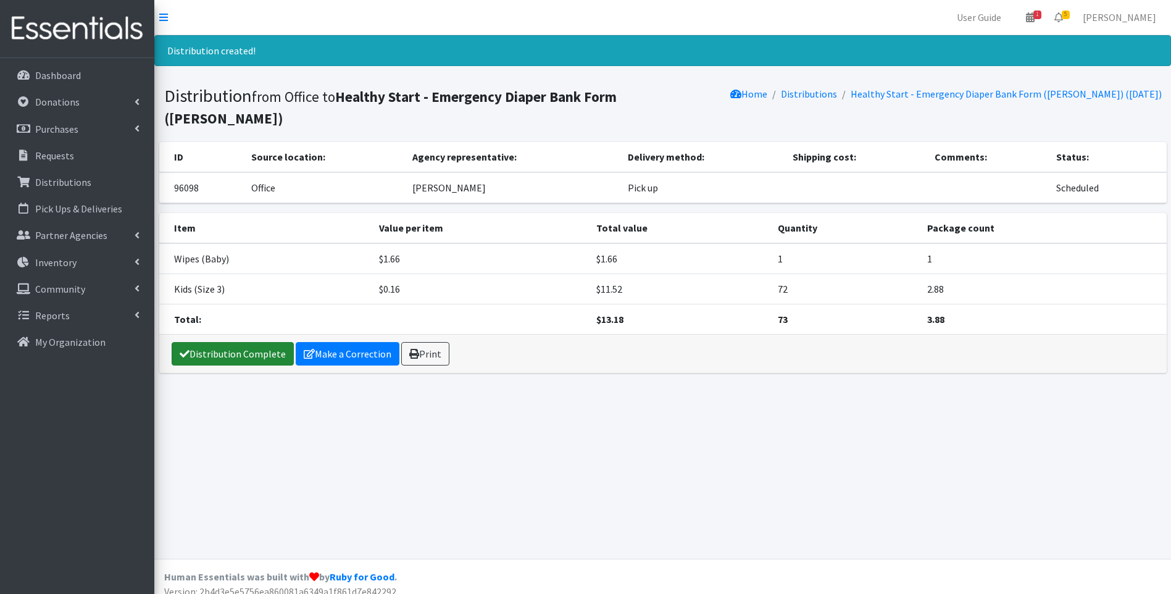
click at [235, 342] on link "Distribution Complete" at bounding box center [233, 353] width 122 height 23
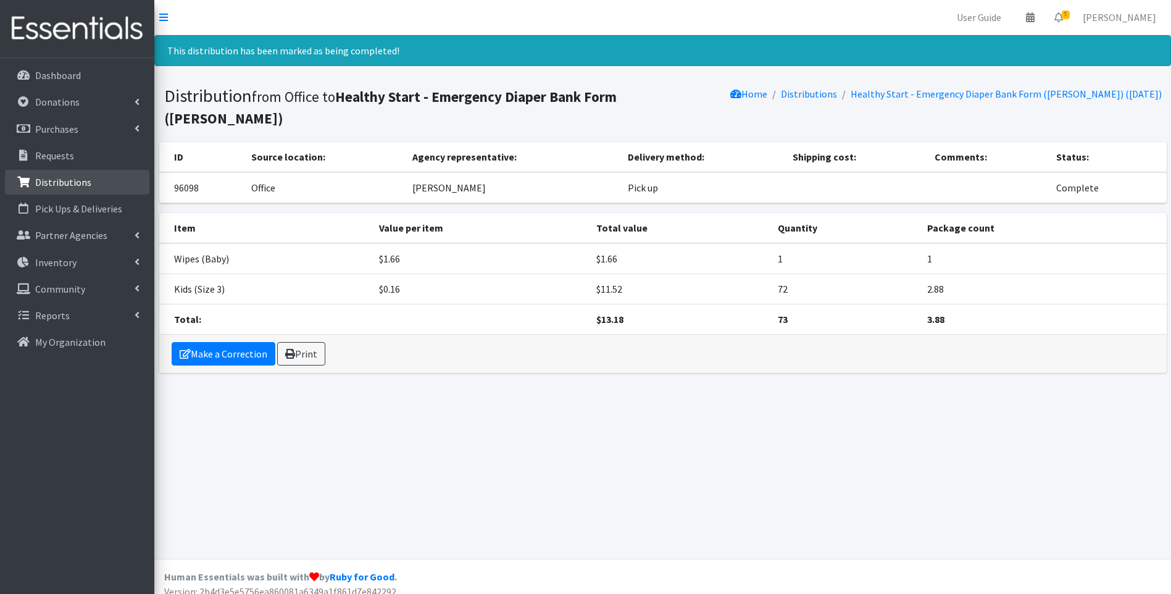
click at [83, 173] on link "Distributions" at bounding box center [77, 182] width 144 height 25
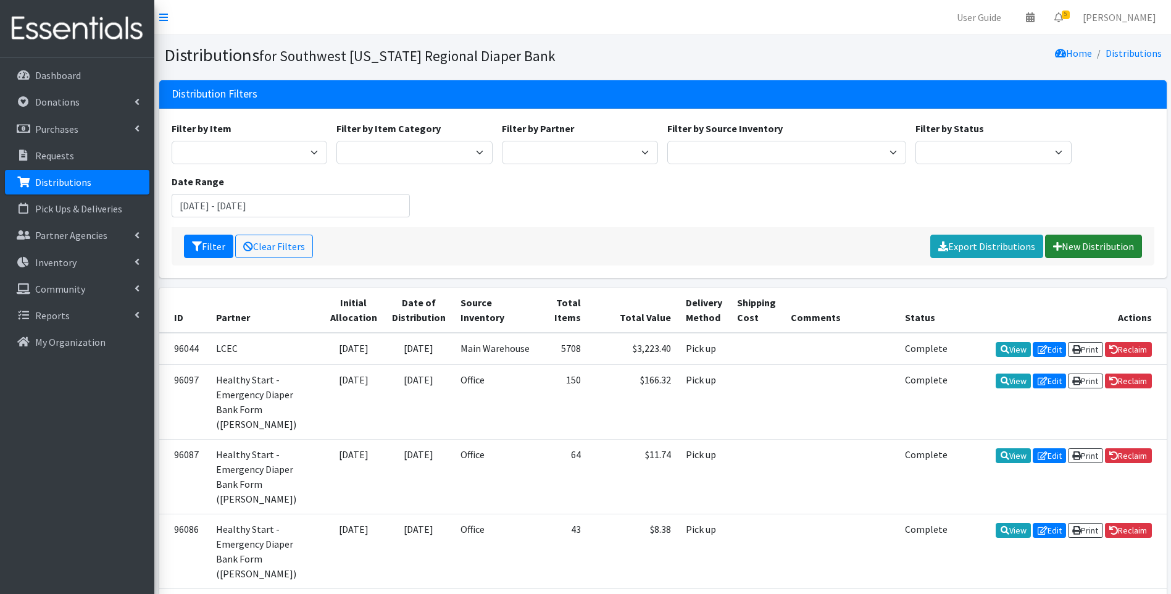
click at [1060, 241] on icon at bounding box center [1057, 246] width 9 height 10
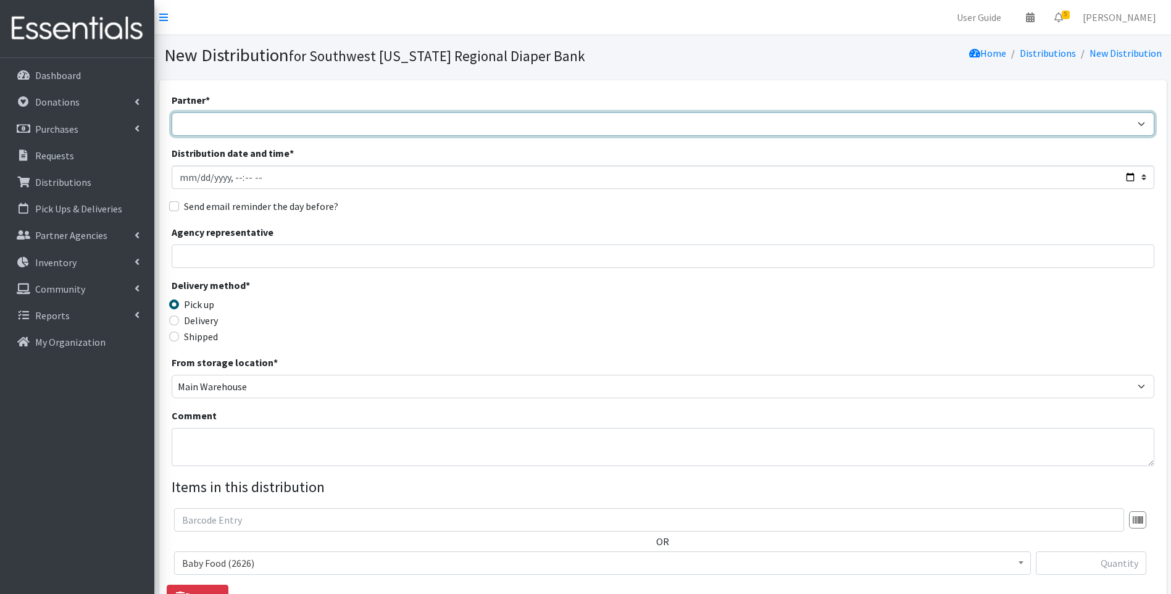
click at [283, 132] on select "ACT Abuse Counseling & Treatment Bayshore Fire Department Bonita Springs Assist…" at bounding box center [663, 123] width 983 height 23
select select "4196"
click at [172, 112] on select "ACT Abuse Counseling & Treatment Bayshore Fire Department Bonita Springs Assist…" at bounding box center [663, 123] width 983 height 23
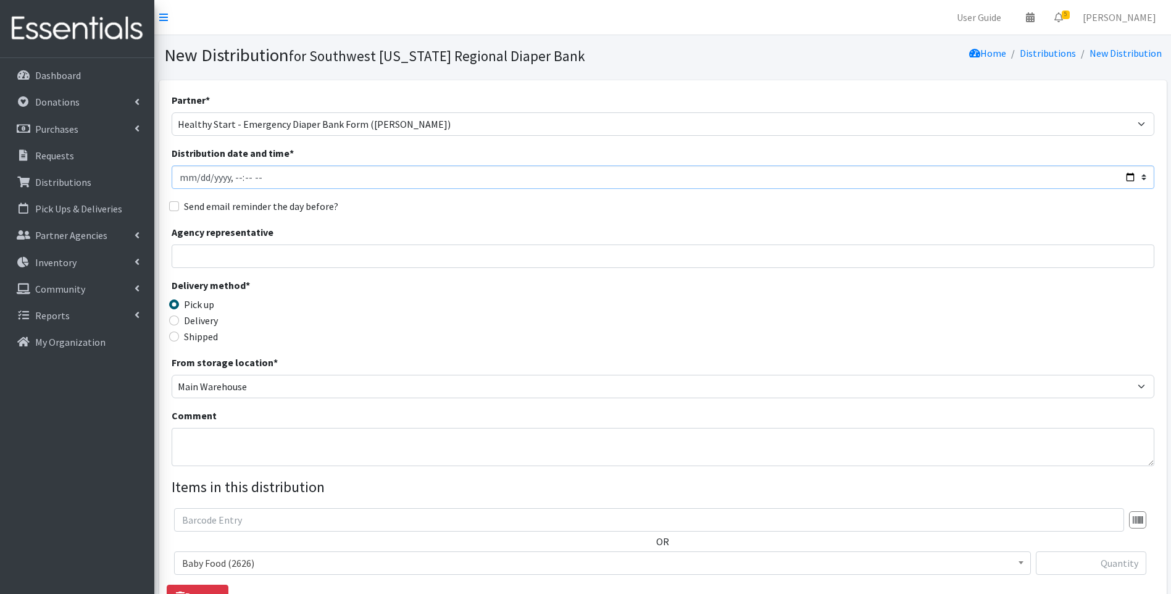
click at [1128, 176] on input "Distribution date and time *" at bounding box center [663, 176] width 983 height 23
click at [586, 319] on div "Delivery method * Pick up Delivery Shipped Shipping cost" at bounding box center [663, 316] width 983 height 77
click at [284, 263] on input "Agency representative" at bounding box center [663, 255] width 983 height 23
type input "Viviana"
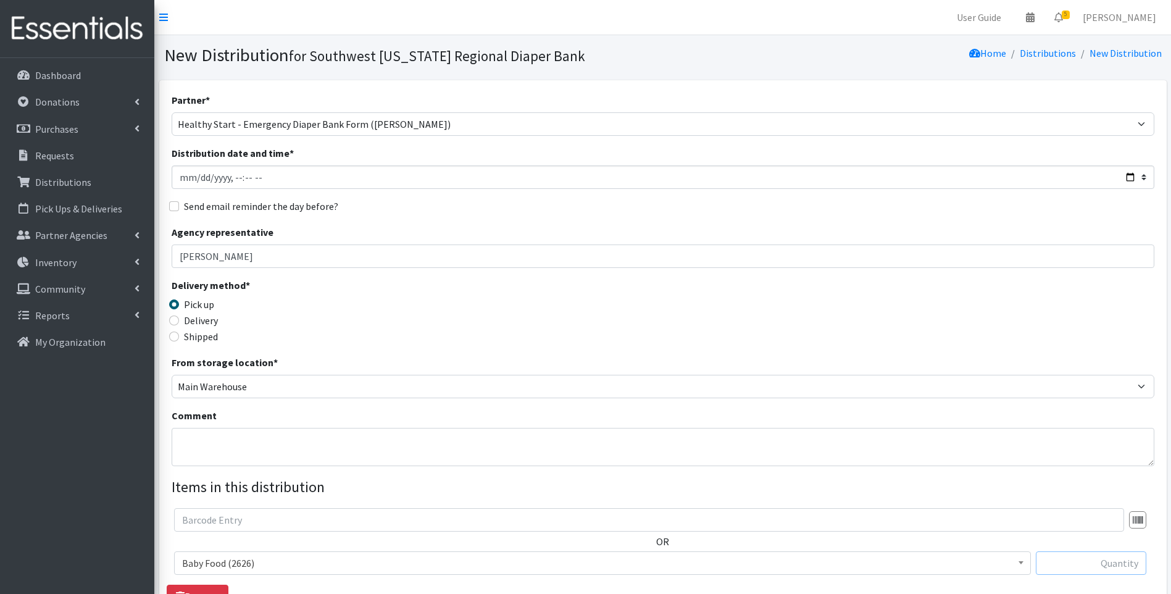
type input "1"
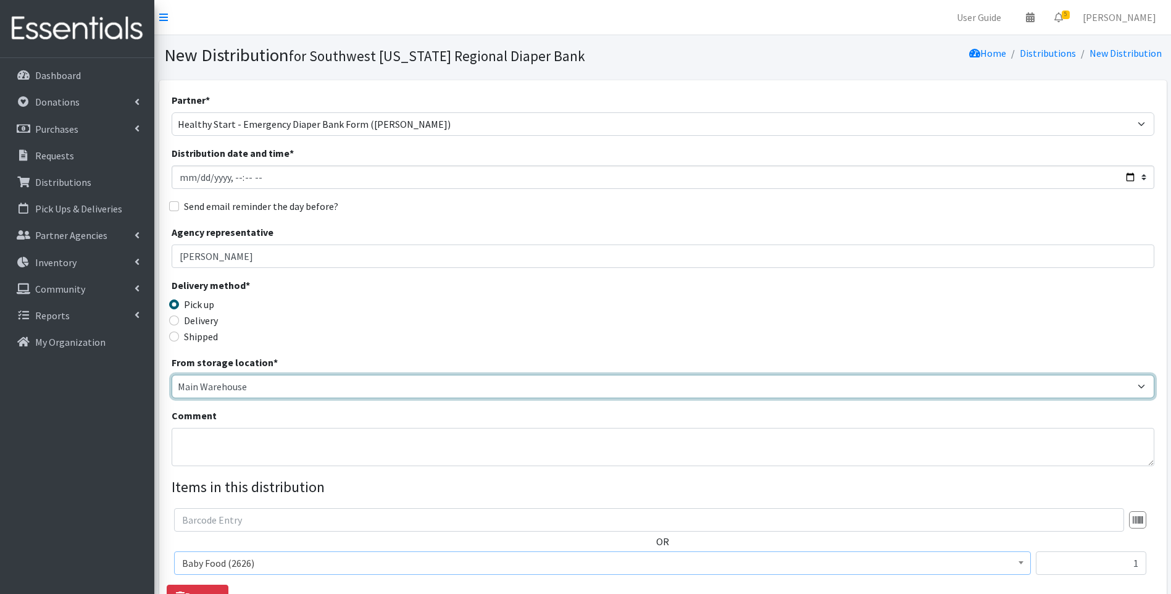
click at [206, 390] on select "Main Warehouse Office United Way Warehouse Winkler" at bounding box center [663, 386] width 983 height 23
select select "335"
click at [172, 375] on select "Main Warehouse Office United Way Warehouse Winkler" at bounding box center [663, 386] width 983 height 23
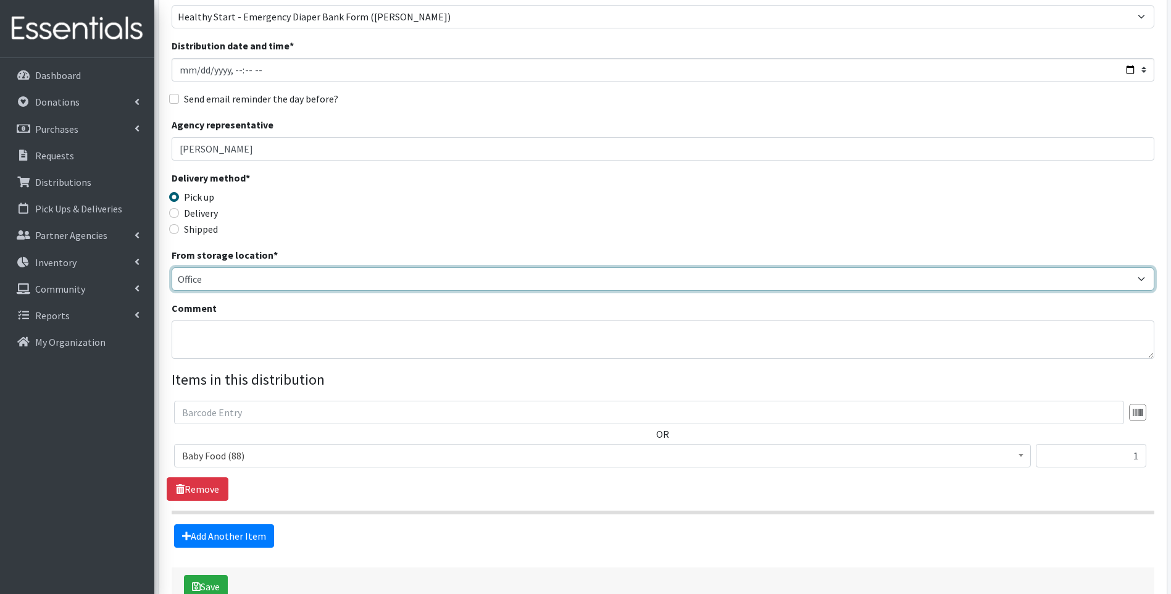
scroll to position [123, 0]
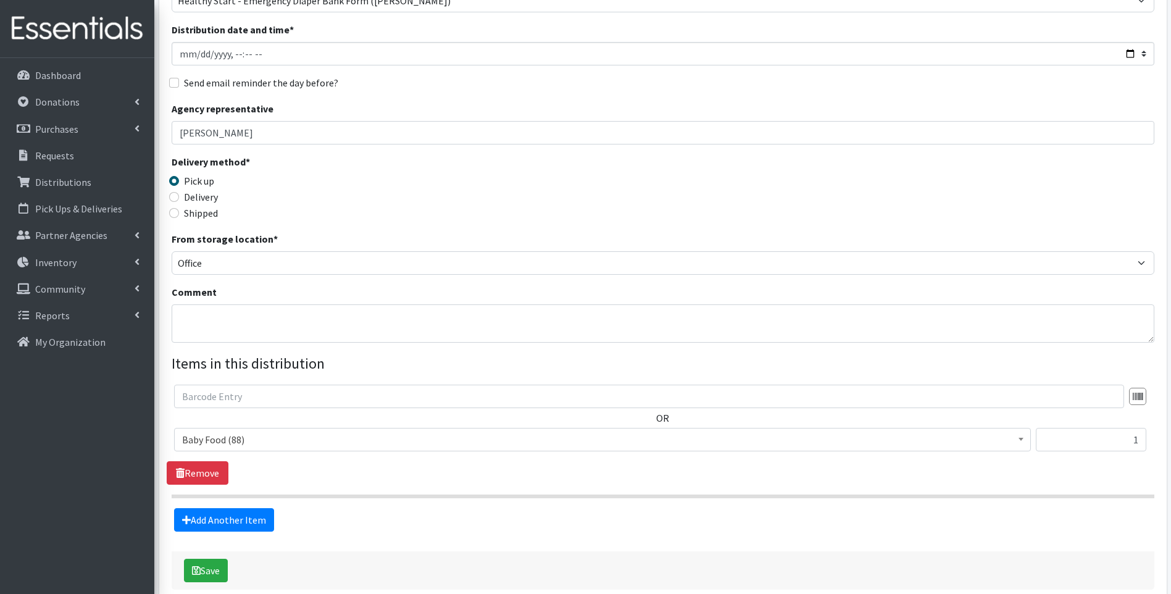
click at [251, 443] on span "Baby Food (88)" at bounding box center [602, 439] width 841 height 17
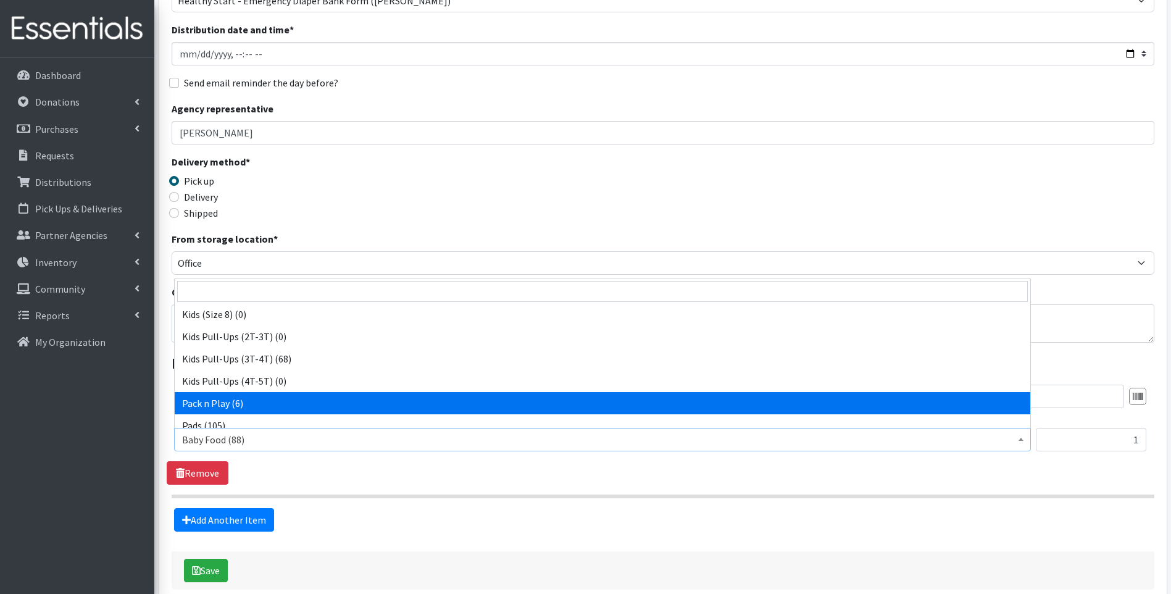
scroll to position [388, 0]
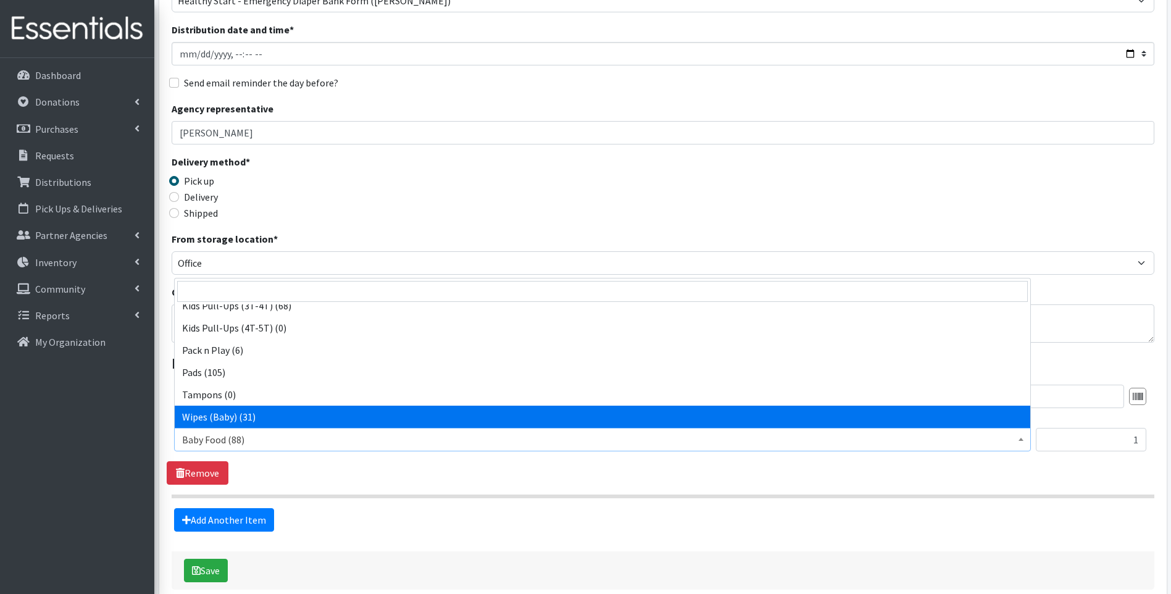
select select "10041"
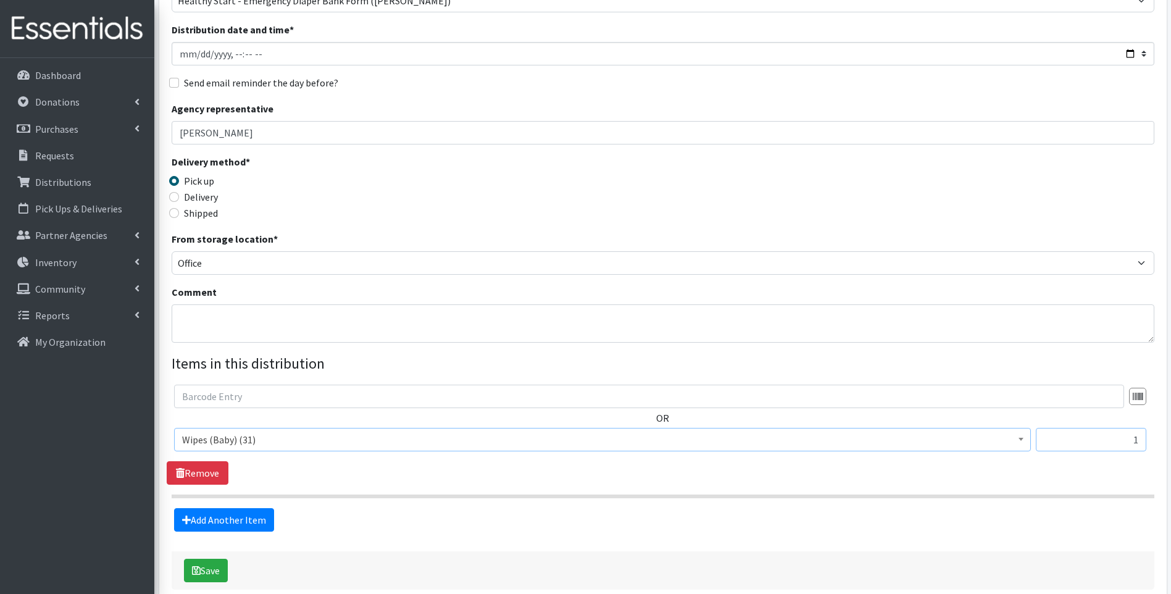
click at [1103, 439] on input "1" at bounding box center [1091, 439] width 110 height 23
click at [891, 529] on div "Add Another Item" at bounding box center [663, 519] width 992 height 23
click at [235, 514] on link "Add Another Item" at bounding box center [224, 519] width 100 height 23
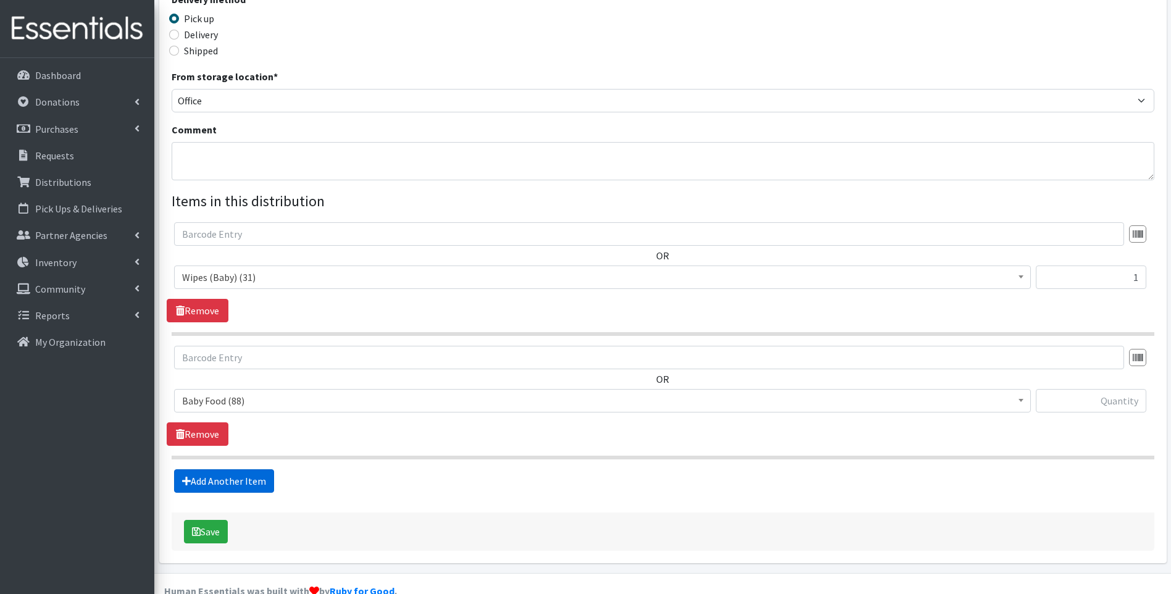
scroll to position [311, 0]
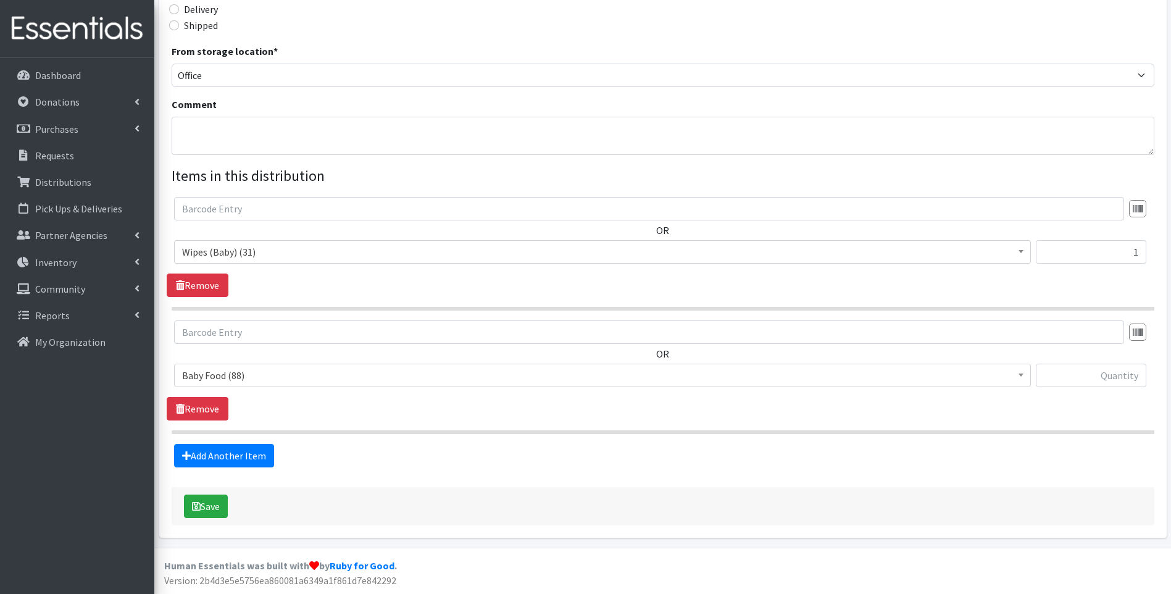
click at [225, 373] on span "Baby Food (88)" at bounding box center [602, 375] width 841 height 17
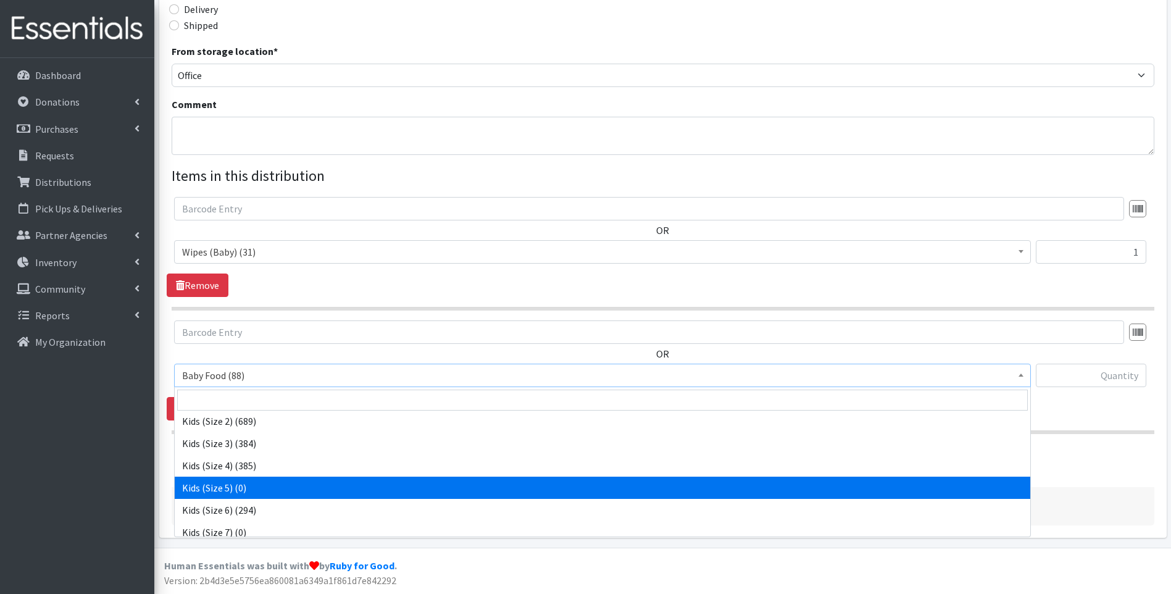
scroll to position [206, 0]
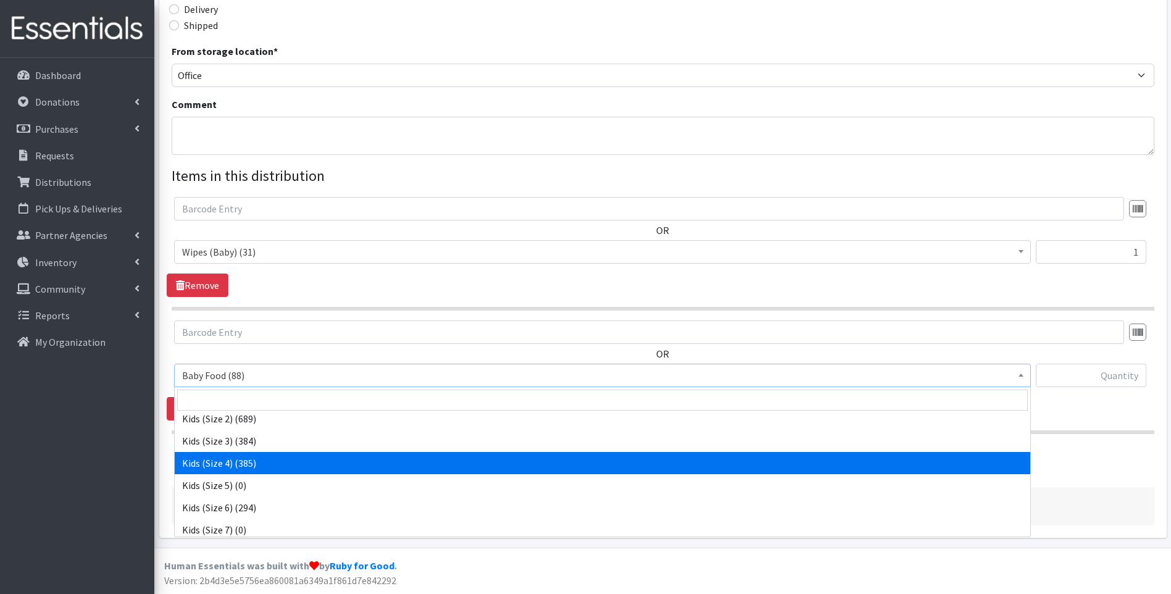
select select "10078"
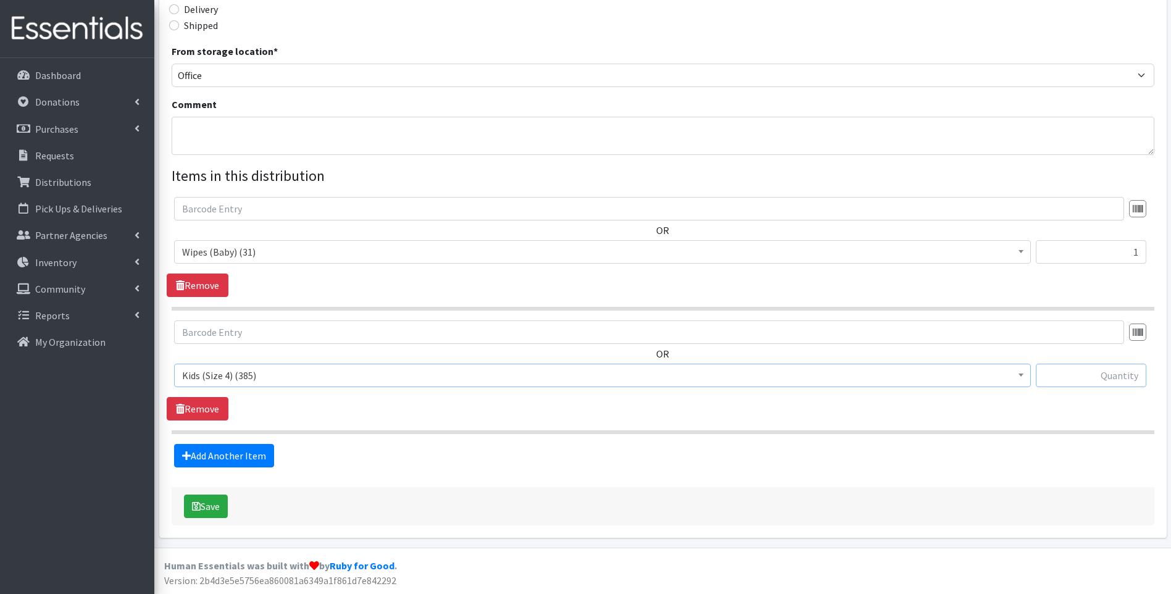
click at [1114, 375] on input "text" at bounding box center [1091, 375] width 110 height 23
type input "50"
click at [196, 504] on icon "submit" at bounding box center [196, 506] width 9 height 10
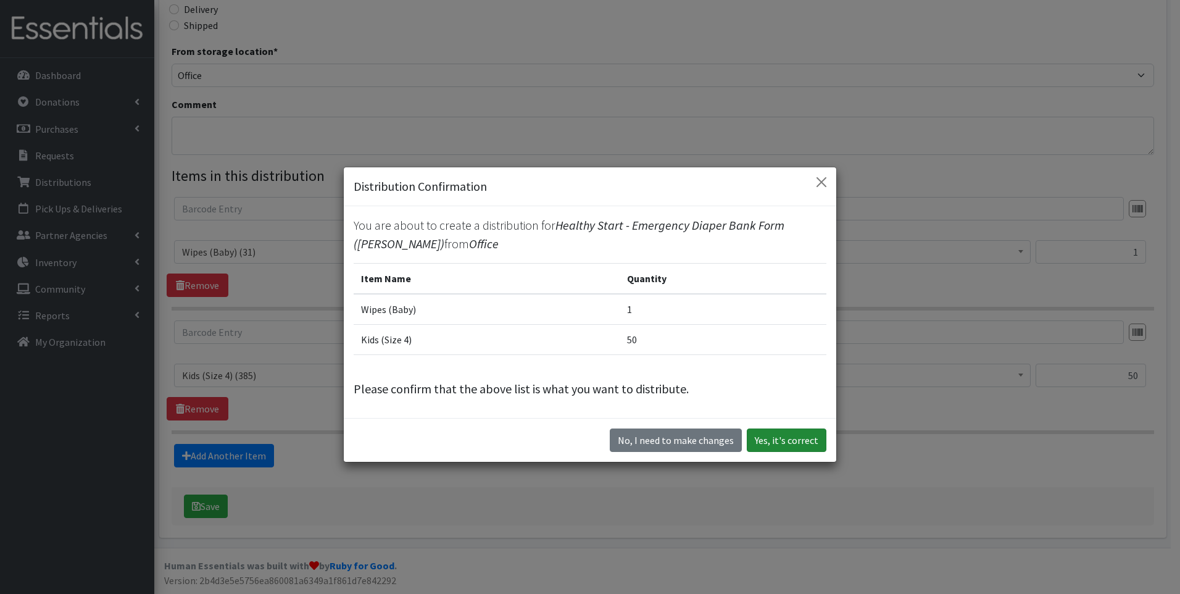
click at [796, 433] on button "Yes, it's correct" at bounding box center [787, 439] width 80 height 23
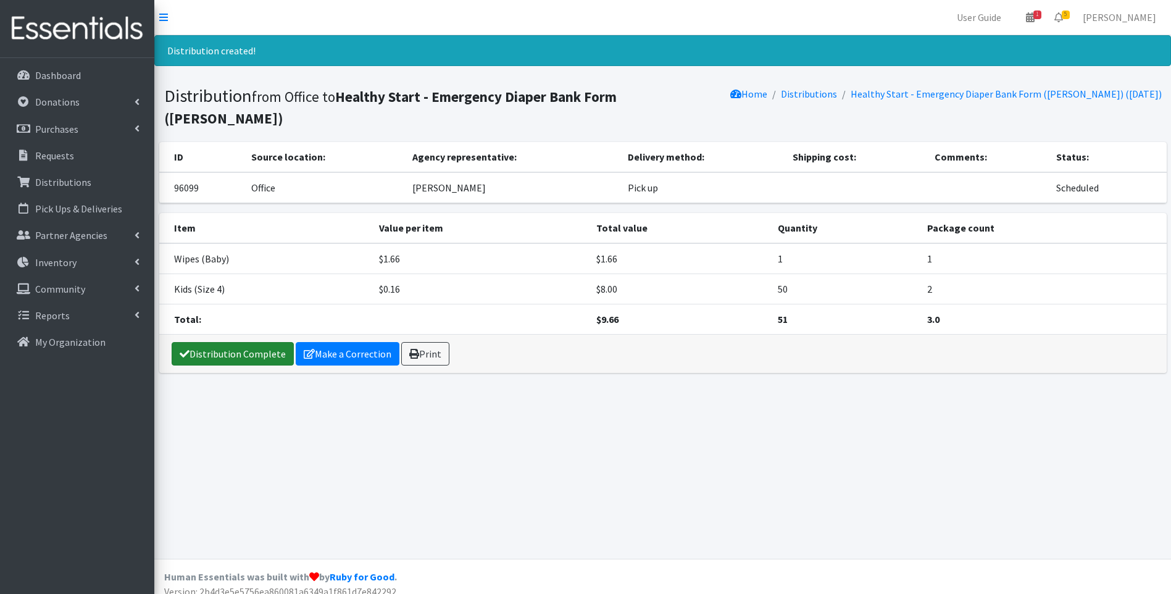
click at [225, 342] on link "Distribution Complete" at bounding box center [233, 353] width 122 height 23
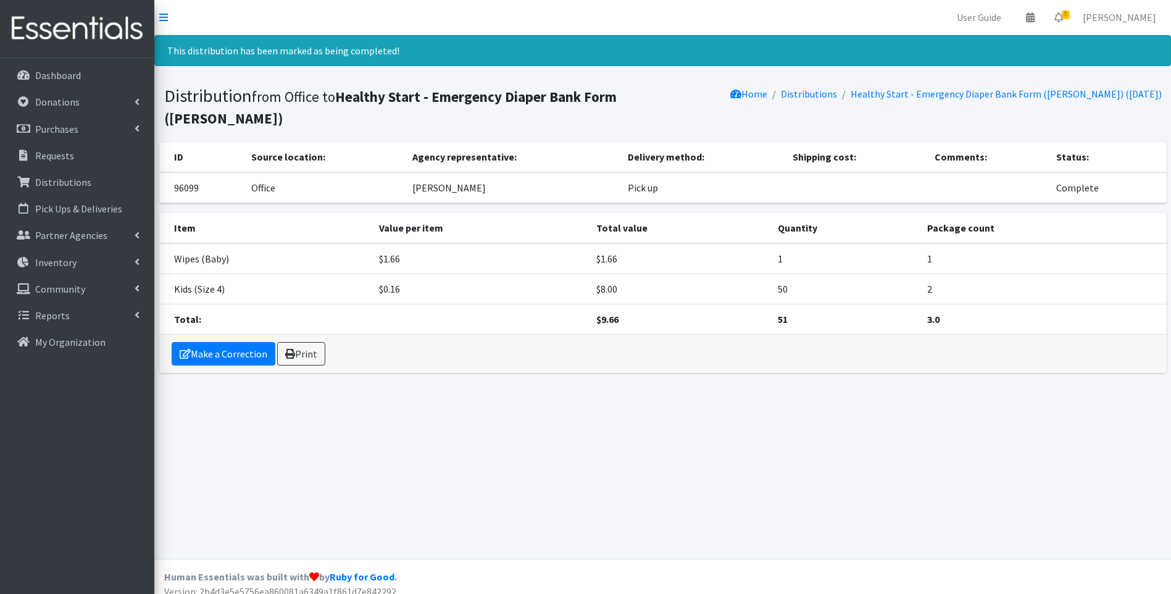
click at [43, 26] on img at bounding box center [77, 28] width 144 height 41
